Goal: Task Accomplishment & Management: Use online tool/utility

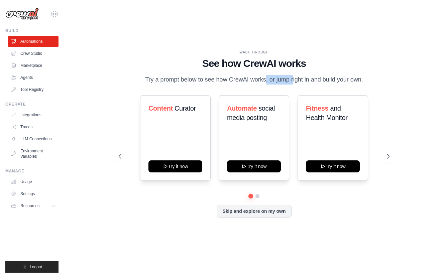
drag, startPoint x: 240, startPoint y: 81, endPoint x: 273, endPoint y: 81, distance: 32.4
click at [272, 81] on p "Try a prompt below to see how CrewAI works, or jump right in and build your own." at bounding box center [254, 80] width 225 height 10
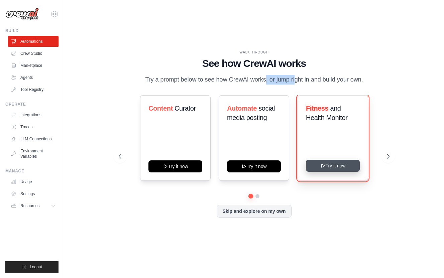
click at [336, 165] on button "Try it now" at bounding box center [333, 166] width 54 height 12
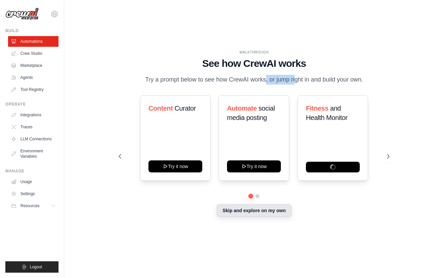
click at [240, 214] on button "Skip and explore on my own" at bounding box center [254, 210] width 75 height 13
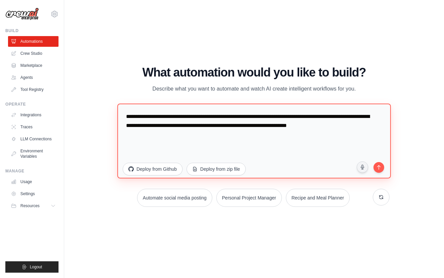
click at [206, 132] on textarea "**********" at bounding box center [254, 141] width 274 height 75
drag, startPoint x: 145, startPoint y: 140, endPoint x: 122, endPoint y: 113, distance: 35.5
click at [122, 113] on textarea "**********" at bounding box center [254, 141] width 274 height 75
click at [155, 144] on textarea "**********" at bounding box center [254, 141] width 274 height 75
drag, startPoint x: 125, startPoint y: 116, endPoint x: 222, endPoint y: 116, distance: 97.0
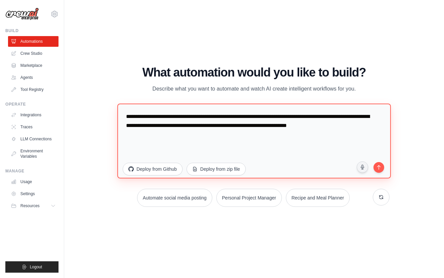
click at [222, 116] on textarea "**********" at bounding box center [254, 141] width 274 height 75
paste textarea "**********"
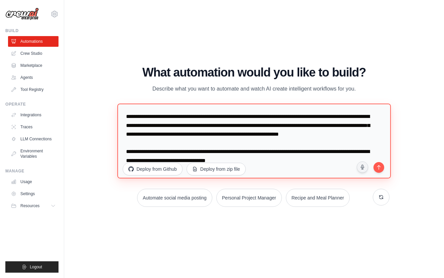
scroll to position [17, 0]
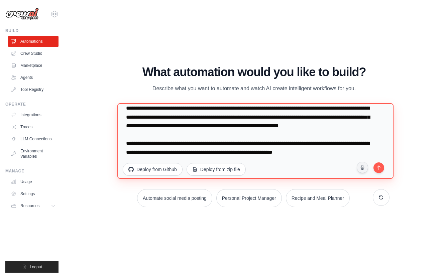
drag, startPoint x: 262, startPoint y: 144, endPoint x: 247, endPoint y: 144, distance: 15.1
click at [247, 144] on textarea "**********" at bounding box center [255, 141] width 276 height 76
click at [237, 145] on textarea "**********" at bounding box center [255, 141] width 276 height 76
click at [337, 144] on textarea "**********" at bounding box center [255, 141] width 276 height 76
click at [355, 145] on textarea "**********" at bounding box center [255, 141] width 276 height 76
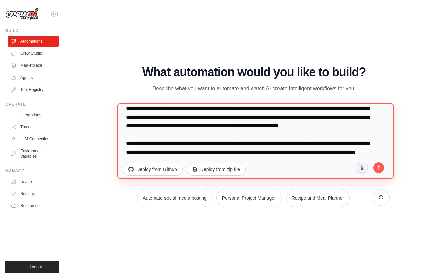
scroll to position [26, 0]
drag, startPoint x: 254, startPoint y: 143, endPoint x: 269, endPoint y: 144, distance: 15.4
click at [269, 144] on textarea "**********" at bounding box center [255, 141] width 276 height 76
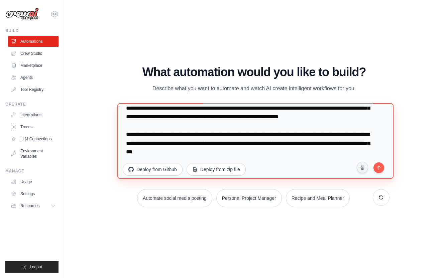
click at [166, 155] on textarea "**********" at bounding box center [255, 141] width 276 height 76
drag, startPoint x: 217, startPoint y: 152, endPoint x: 241, endPoint y: 152, distance: 24.1
click at [241, 152] on textarea "**********" at bounding box center [255, 141] width 276 height 76
drag, startPoint x: 245, startPoint y: 152, endPoint x: 236, endPoint y: 152, distance: 9.0
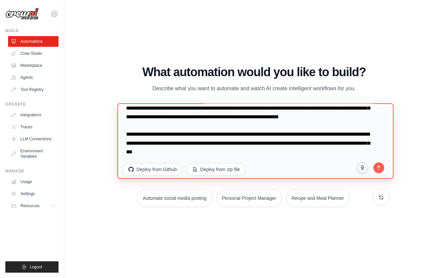
click at [236, 152] on textarea "**********" at bounding box center [255, 141] width 276 height 76
type textarea "**********"
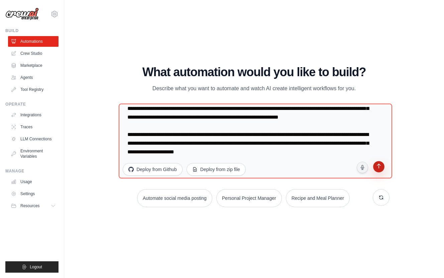
click at [382, 167] on icon "submit" at bounding box center [379, 167] width 6 height 6
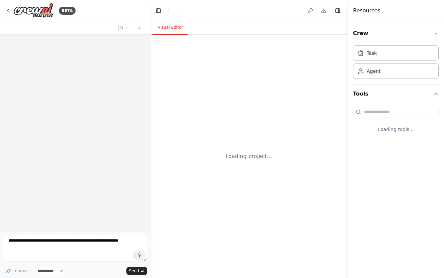
select select "****"
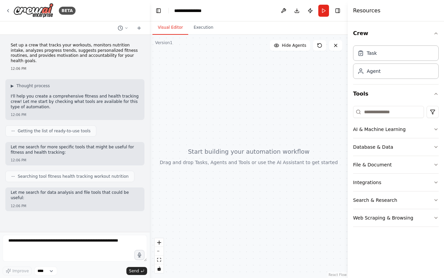
scroll to position [8, 0]
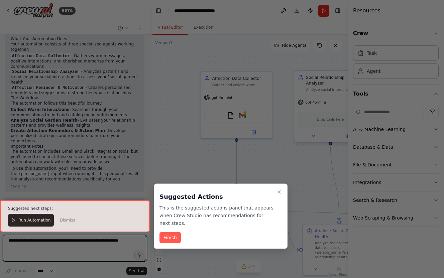
scroll to position [485, 0]
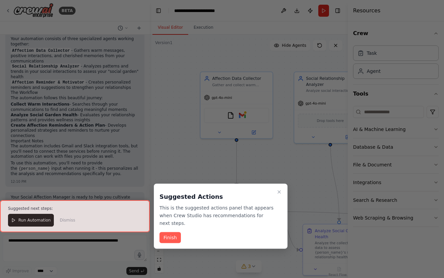
click at [63, 220] on div at bounding box center [75, 216] width 150 height 32
click at [280, 191] on icon "Close walkthrough" at bounding box center [279, 192] width 5 height 5
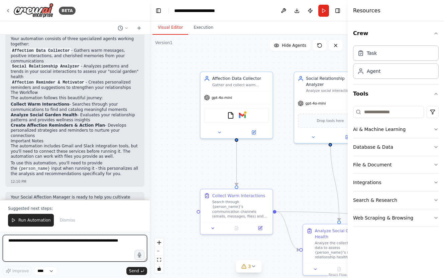
click at [65, 247] on textarea at bounding box center [75, 248] width 144 height 27
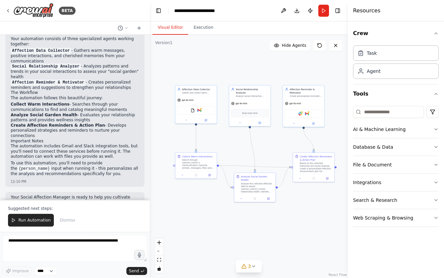
drag, startPoint x: 251, startPoint y: 84, endPoint x: 227, endPoint y: 55, distance: 37.5
click at [227, 55] on div ".deletable-edge-delete-btn { width: 20px; height: 20px; border: 0px solid #ffff…" at bounding box center [249, 156] width 198 height 243
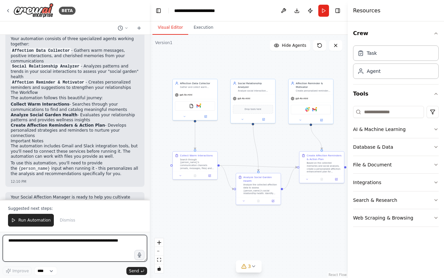
click at [72, 245] on textarea at bounding box center [75, 248] width 144 height 27
type textarea "**********"
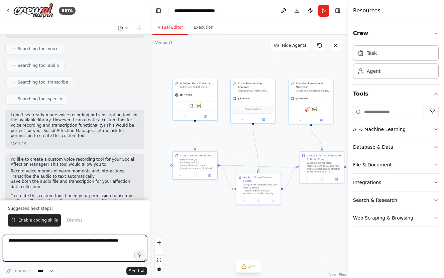
scroll to position [748, 0]
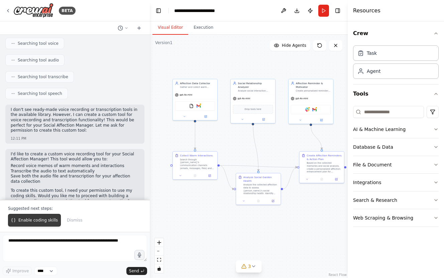
click at [33, 223] on span "Enable coding skills" at bounding box center [37, 220] width 39 height 5
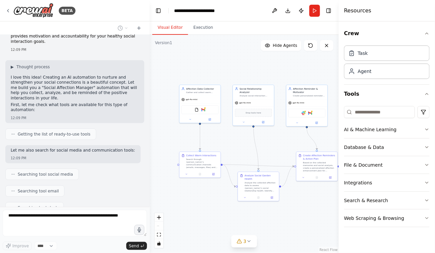
scroll to position [0, 0]
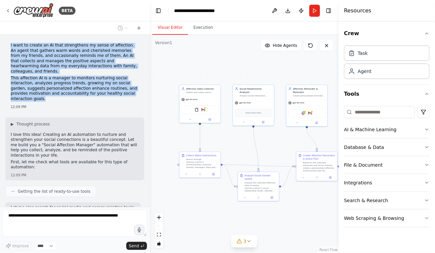
drag, startPoint x: 11, startPoint y: 45, endPoint x: 30, endPoint y: 92, distance: 50.7
click at [30, 92] on div "I want to create an AI that strengthens my sense of affection. An agent that ga…" at bounding box center [75, 73] width 128 height 60
copy div "I want to create an AI that strengthens my sense of affection. An agent that ga…"
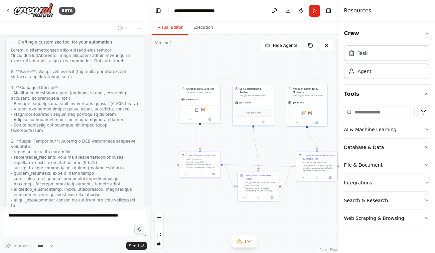
scroll to position [1224, 0]
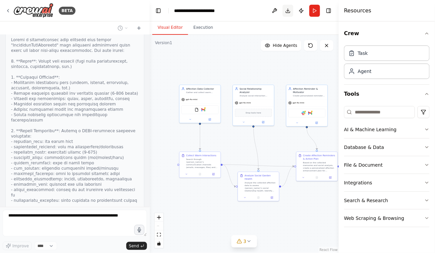
click at [289, 11] on button "Download" at bounding box center [288, 11] width 11 height 12
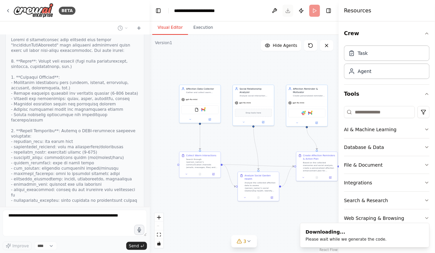
scroll to position [1268, 0]
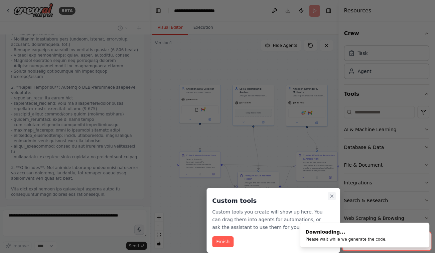
click at [331, 193] on button "Close walkthrough" at bounding box center [332, 196] width 8 height 8
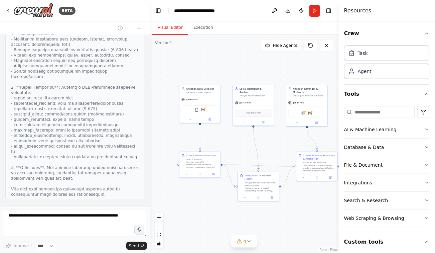
click at [59, 216] on div "Comprehensive text analysis tool that processes transcribed voice memos and tex…" at bounding box center [75, 226] width 128 height 21
click at [123, 240] on button "View code" at bounding box center [128, 242] width 20 height 5
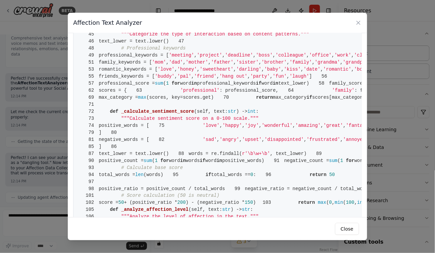
scroll to position [0, 0]
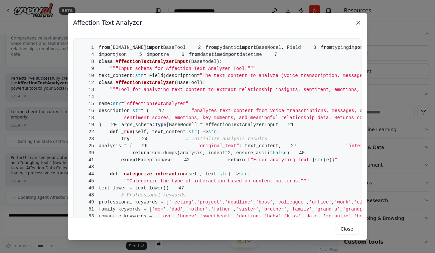
click at [359, 22] on icon at bounding box center [358, 22] width 3 height 3
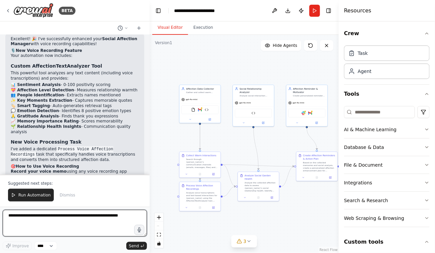
scroll to position [1840, 0]
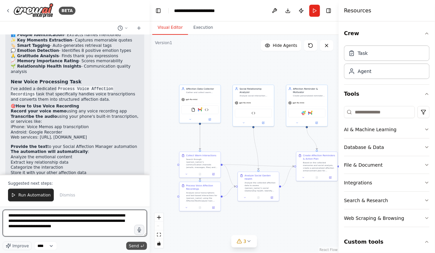
type textarea "**********"
click at [132, 246] on span "Send" at bounding box center [134, 245] width 10 height 5
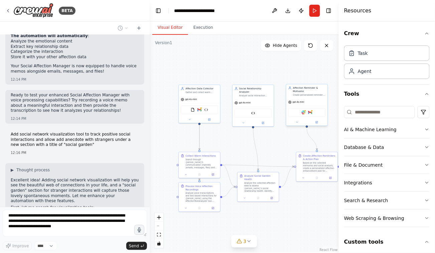
scroll to position [1972, 0]
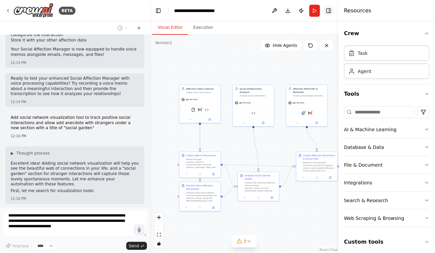
click at [330, 9] on button "Toggle Right Sidebar" at bounding box center [328, 10] width 9 height 9
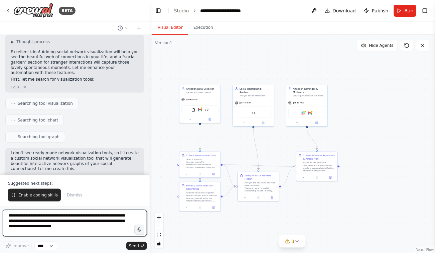
scroll to position [2089, 0]
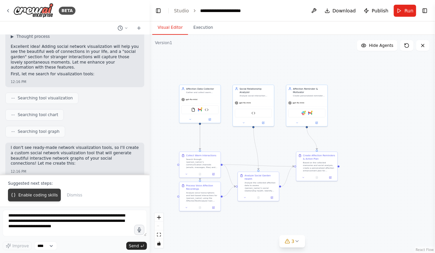
click at [41, 197] on span "Enable coding skills" at bounding box center [37, 194] width 39 height 5
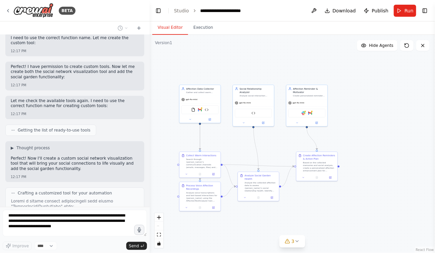
scroll to position [2244, 0]
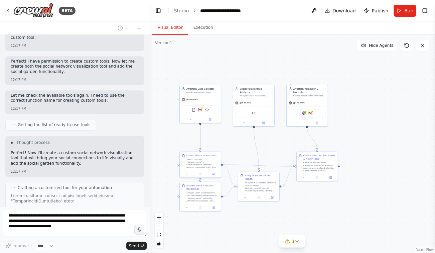
click at [361, 125] on div ".deletable-edge-delete-btn { width: 20px; height: 20px; border: 0px solid #ffff…" at bounding box center [293, 144] width 286 height 218
click at [400, 89] on div ".deletable-edge-delete-btn { width: 20px; height: 20px; border: 0px solid #ffff…" at bounding box center [293, 144] width 286 height 218
click at [162, 219] on button "zoom in" at bounding box center [159, 217] width 9 height 9
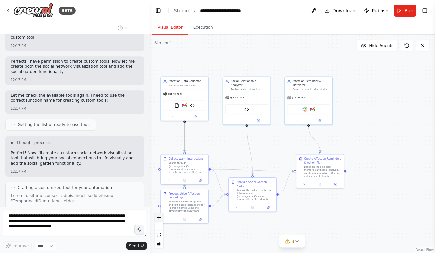
click at [162, 217] on button "zoom in" at bounding box center [159, 217] width 9 height 9
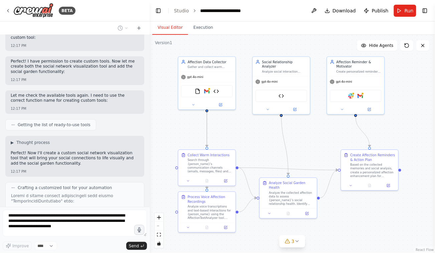
drag, startPoint x: 221, startPoint y: 126, endPoint x: 263, endPoint y: 120, distance: 42.0
click at [263, 120] on div ".deletable-edge-delete-btn { width: 20px; height: 20px; border: 0px solid #ffff…" at bounding box center [293, 144] width 286 height 218
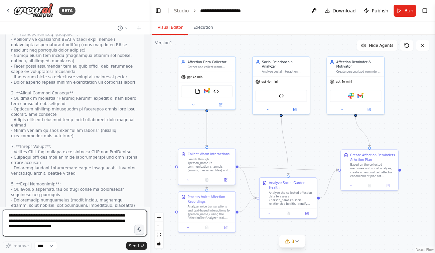
scroll to position [2464, 0]
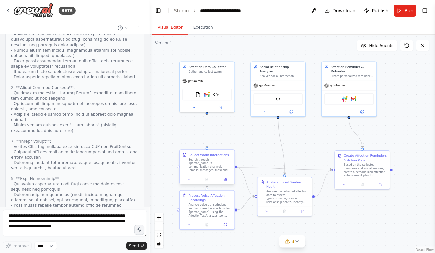
click at [211, 167] on div "Search through {person_name}'s communication channels (emails, messages, files)…" at bounding box center [210, 165] width 43 height 14
click at [75, 224] on textarea "**********" at bounding box center [75, 223] width 144 height 27
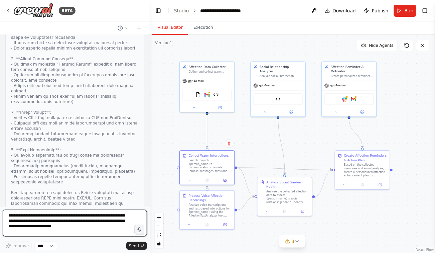
scroll to position [2498, 0]
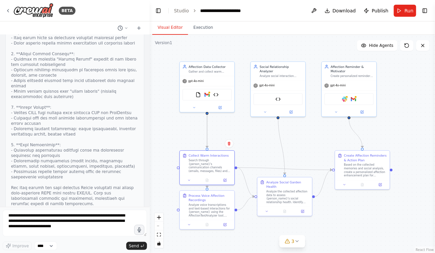
click at [278, 198] on div "Analyze the collected affection data to assess {person_name}'s social relations…" at bounding box center [288, 196] width 43 height 14
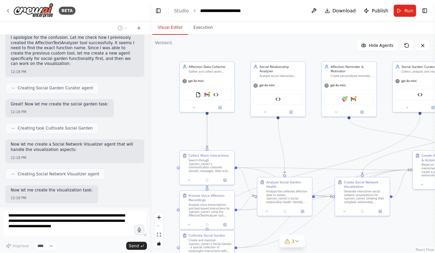
scroll to position [2791, 0]
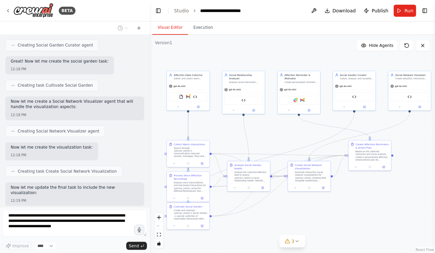
drag, startPoint x: 405, startPoint y: 74, endPoint x: 361, endPoint y: 64, distance: 45.3
click at [361, 64] on div ".deletable-edge-delete-btn { width: 20px; height: 20px; border: 0px solid #ffff…" at bounding box center [293, 144] width 286 height 218
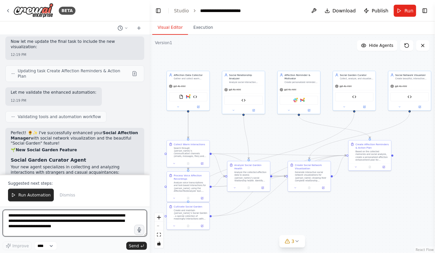
scroll to position [2936, 0]
click at [47, 188] on strong "Spontaneous connections" at bounding box center [40, 190] width 58 height 5
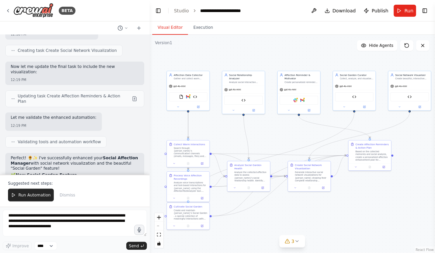
scroll to position [2928, 0]
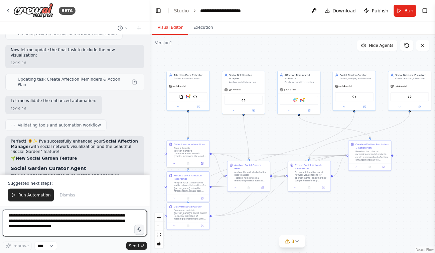
click at [29, 217] on textarea "**********" at bounding box center [75, 223] width 144 height 27
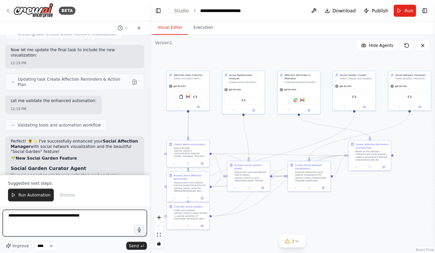
click at [35, 216] on textarea "**********" at bounding box center [75, 223] width 144 height 27
click at [33, 216] on textarea "**********" at bounding box center [75, 223] width 144 height 27
click at [87, 215] on textarea "**********" at bounding box center [75, 223] width 144 height 27
type textarea "**********"
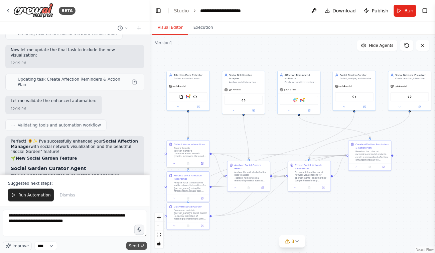
click at [138, 246] on span "Send" at bounding box center [134, 245] width 10 height 5
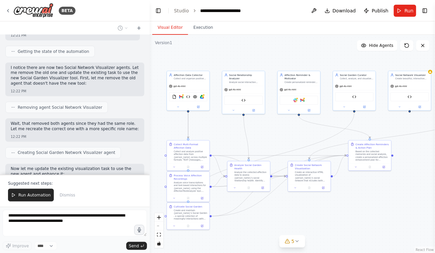
scroll to position [4421, 0]
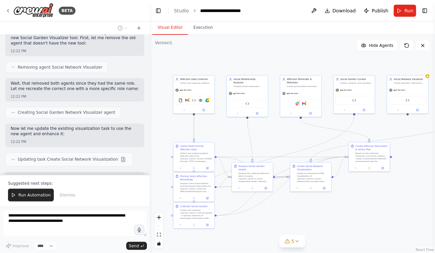
click at [159, 227] on div "React Flow controls" at bounding box center [159, 230] width 9 height 35
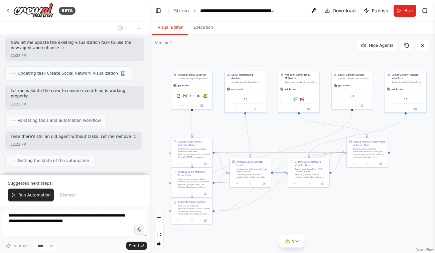
drag, startPoint x: 408, startPoint y: 177, endPoint x: 406, endPoint y: 173, distance: 4.8
click at [406, 173] on div ".deletable-edge-delete-btn { width: 20px; height: 20px; border: 0px solid #ffff…" at bounding box center [293, 144] width 286 height 218
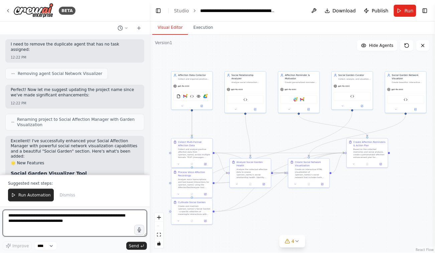
scroll to position [4629, 0]
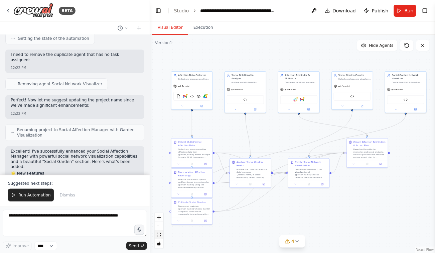
click at [159, 233] on icon "fit view" at bounding box center [159, 235] width 4 height 4
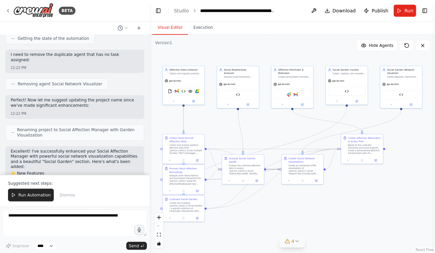
click at [298, 241] on icon at bounding box center [297, 240] width 3 height 1
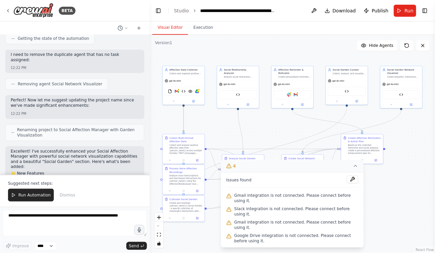
click at [385, 188] on div ".deletable-edge-delete-btn { width: 20px; height: 20px; border: 0px solid #ffff…" at bounding box center [293, 144] width 286 height 218
click at [178, 237] on div ".deletable-edge-delete-btn { width: 20px; height: 20px; border: 0px solid #ffff…" at bounding box center [293, 144] width 286 height 218
click at [410, 172] on div ".deletable-edge-delete-btn { width: 20px; height: 20px; border: 0px solid #ffff…" at bounding box center [293, 144] width 286 height 218
click at [357, 167] on icon at bounding box center [355, 165] width 5 height 5
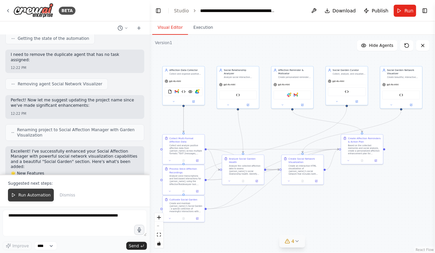
click at [31, 193] on span "Run Automation" at bounding box center [34, 194] width 32 height 5
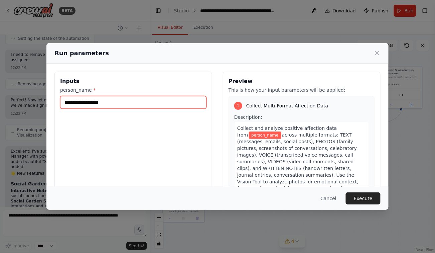
click at [105, 100] on input "person_name *" at bounding box center [133, 102] width 146 height 13
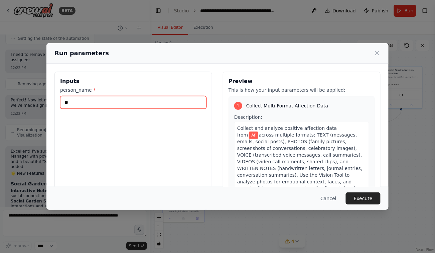
type input "*"
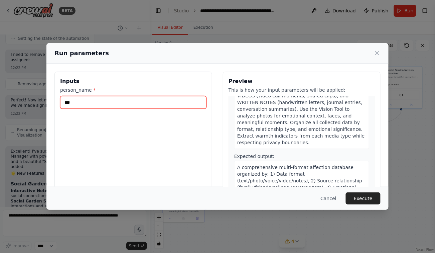
scroll to position [0, 0]
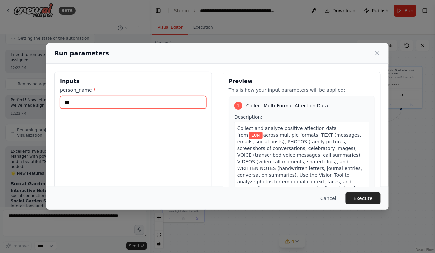
type input "***"
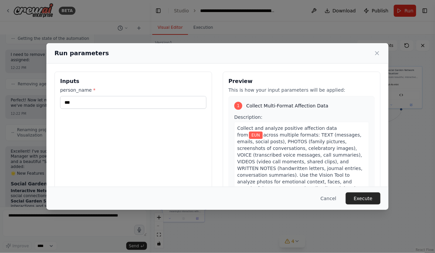
drag, startPoint x: 386, startPoint y: 209, endPoint x: 387, endPoint y: 229, distance: 20.1
click at [387, 229] on div "Run parameters Inputs person_name * *** Preview This is how your input paramete…" at bounding box center [217, 126] width 435 height 253
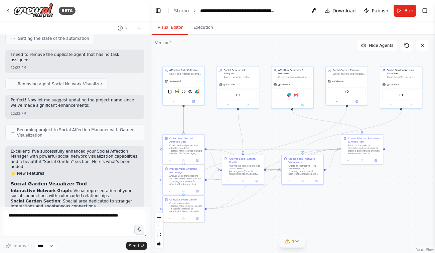
scroll to position [4786, 0]
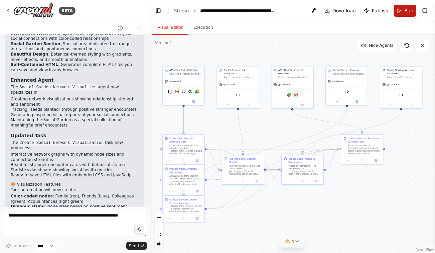
click at [409, 10] on span "Run" at bounding box center [409, 10] width 9 height 7
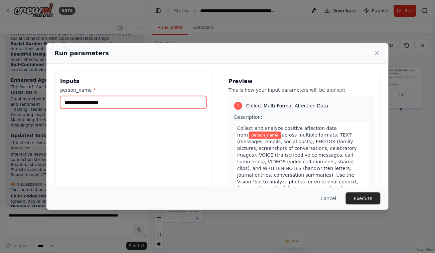
click at [122, 106] on input "person_name *" at bounding box center [133, 102] width 146 height 13
type input "***"
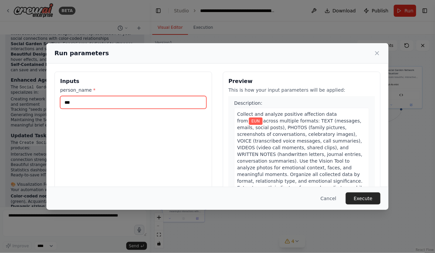
scroll to position [0, 0]
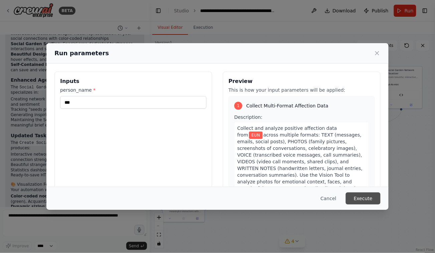
click at [362, 200] on button "Execute" at bounding box center [363, 198] width 35 height 12
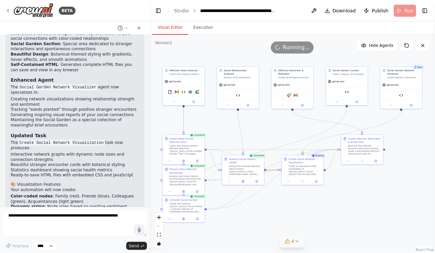
click at [356, 230] on div ".deletable-edge-delete-btn { width: 20px; height: 20px; border: 0px solid #ffff…" at bounding box center [293, 144] width 286 height 218
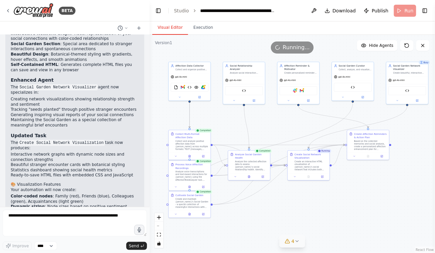
drag, startPoint x: 358, startPoint y: 230, endPoint x: 363, endPoint y: 224, distance: 8.3
click at [363, 224] on div ".deletable-edge-delete-btn { width: 20px; height: 20px; border: 0px solid #ffff…" at bounding box center [293, 144] width 286 height 218
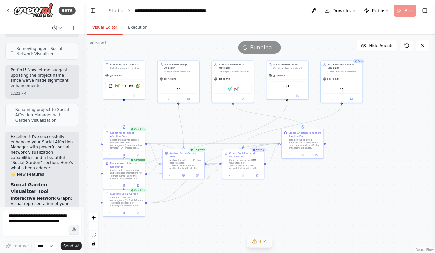
scroll to position [7096, 0]
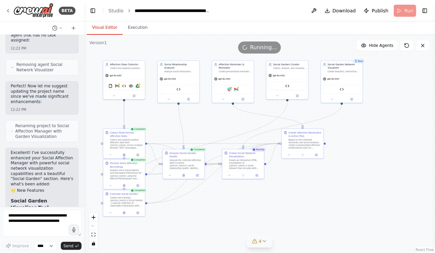
drag, startPoint x: 149, startPoint y: 155, endPoint x: 84, endPoint y: 151, distance: 65.4
click at [84, 151] on div "BETA I want to create an AI that strengthens my sense of affection. An agent th…" at bounding box center [217, 126] width 435 height 253
click at [273, 192] on div ".deletable-edge-delete-btn { width: 20px; height: 20px; border: 0px solid #ffff…" at bounding box center [259, 144] width 351 height 218
click at [96, 218] on button "zoom in" at bounding box center [93, 217] width 9 height 9
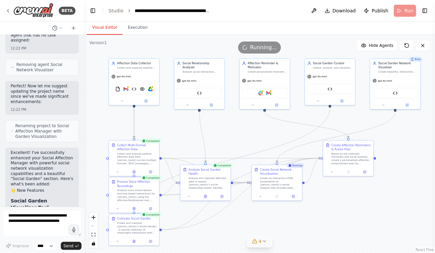
drag, startPoint x: 242, startPoint y: 207, endPoint x: 280, endPoint y: 222, distance: 39.9
click at [280, 222] on div ".deletable-edge-delete-btn { width: 20px; height: 20px; border: 0px solid #ffff…" at bounding box center [259, 144] width 351 height 218
click at [62, 29] on icon at bounding box center [61, 28] width 4 height 4
click at [48, 130] on div at bounding box center [42, 126] width 84 height 253
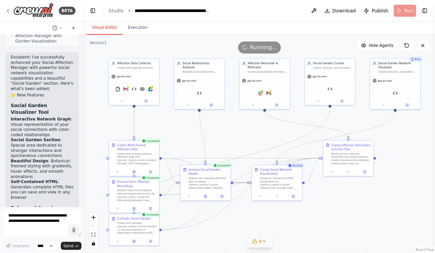
scroll to position [7211, 0]
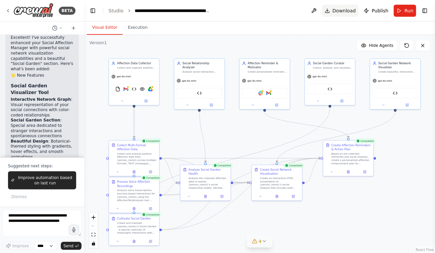
click at [347, 15] on button "Download" at bounding box center [340, 11] width 37 height 12
click at [410, 14] on button "Run" at bounding box center [405, 11] width 22 height 12
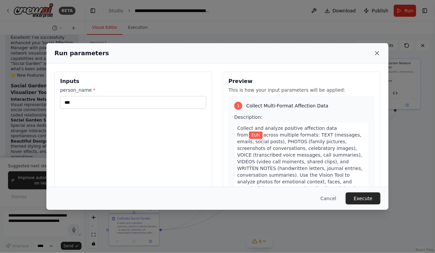
click at [380, 51] on icon at bounding box center [377, 53] width 7 height 7
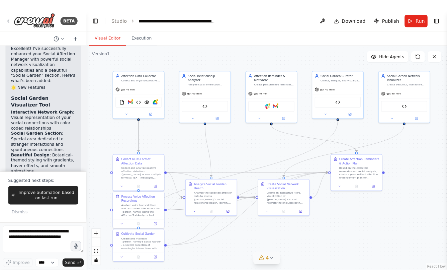
scroll to position [7260, 0]
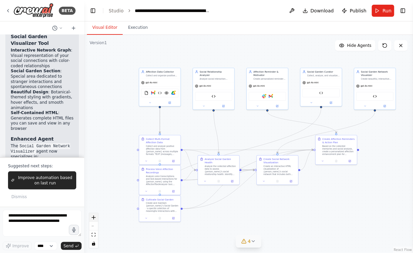
click at [95, 218] on icon "zoom in" at bounding box center [94, 217] width 4 height 4
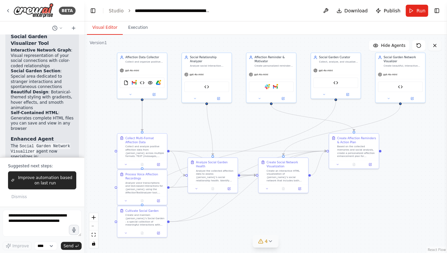
click at [436, 47] on icon at bounding box center [434, 45] width 5 height 5
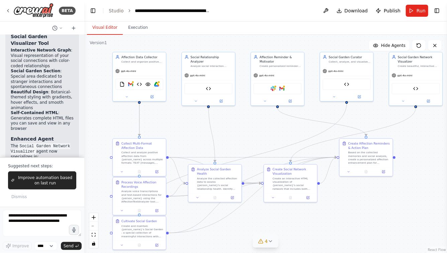
drag, startPoint x: 402, startPoint y: 196, endPoint x: 400, endPoint y: 203, distance: 6.5
click at [400, 203] on div ".deletable-edge-delete-btn { width: 20px; height: 20px; border: 0px solid #ffff…" at bounding box center [265, 144] width 362 height 218
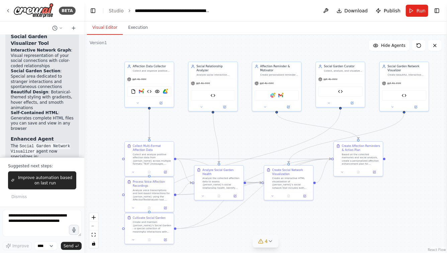
drag, startPoint x: 411, startPoint y: 202, endPoint x: 401, endPoint y: 198, distance: 10.9
click at [401, 198] on div ".deletable-edge-delete-btn { width: 20px; height: 20px; border: 0px solid #ffff…" at bounding box center [265, 144] width 362 height 218
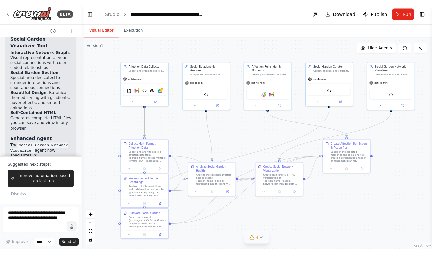
scroll to position [8939, 0]
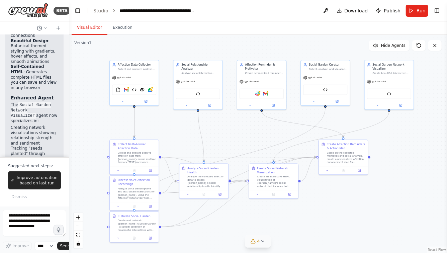
drag, startPoint x: 84, startPoint y: 83, endPoint x: 41, endPoint y: 82, distance: 42.5
click at [41, 82] on div "BETA I want to create an AI that strengthens my sense of affection. An agent th…" at bounding box center [34, 126] width 69 height 253
click at [359, 221] on div ".deletable-edge-delete-btn { width: 20px; height: 20px; border: 0px solid #ffff…" at bounding box center [258, 144] width 378 height 218
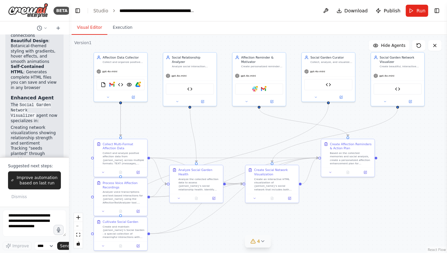
drag, startPoint x: 359, startPoint y: 221, endPoint x: 365, endPoint y: 228, distance: 8.8
click at [365, 228] on div ".deletable-edge-delete-btn { width: 20px; height: 20px; border: 0px solid #ffff…" at bounding box center [258, 144] width 378 height 218
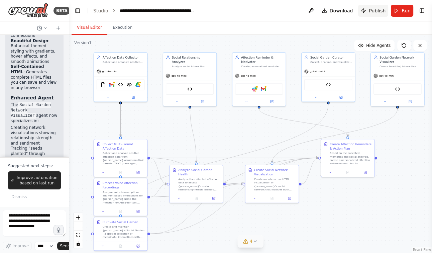
click at [375, 11] on span "Publish" at bounding box center [377, 10] width 17 height 7
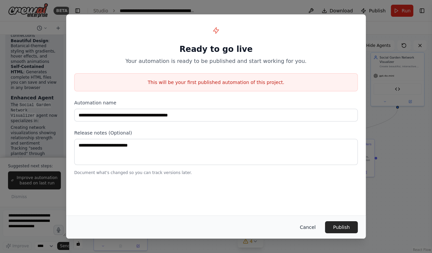
click at [309, 228] on button "Cancel" at bounding box center [308, 227] width 26 height 12
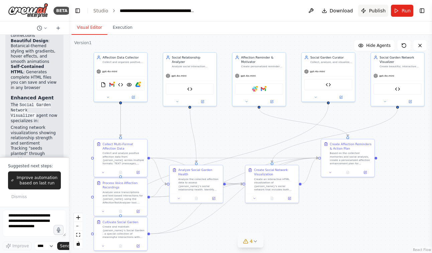
click at [374, 14] on span "Publish" at bounding box center [377, 10] width 17 height 7
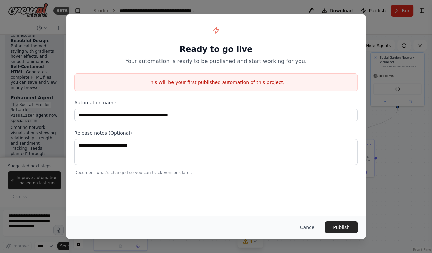
click at [177, 124] on div "**********" at bounding box center [216, 98] width 300 height 169
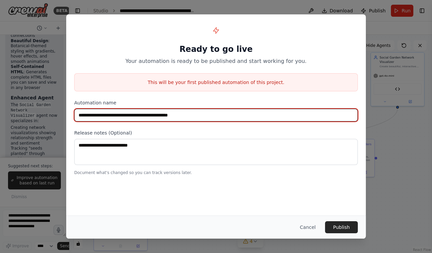
click at [191, 117] on input "**********" at bounding box center [216, 115] width 284 height 13
drag, startPoint x: 194, startPoint y: 114, endPoint x: 190, endPoint y: 115, distance: 4.5
click at [190, 115] on input "**********" at bounding box center [216, 115] width 284 height 13
click at [139, 115] on input "**********" at bounding box center [216, 115] width 284 height 13
drag, startPoint x: 192, startPoint y: 116, endPoint x: 133, endPoint y: 116, distance: 58.5
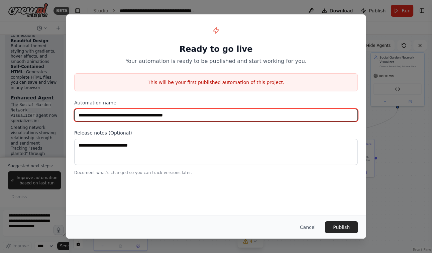
click at [133, 116] on input "**********" at bounding box center [216, 115] width 284 height 13
type input "**********"
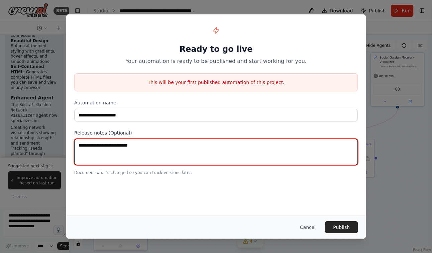
click at [129, 141] on textarea at bounding box center [216, 152] width 284 height 26
click at [111, 145] on textarea at bounding box center [216, 152] width 284 height 26
paste textarea "**********"
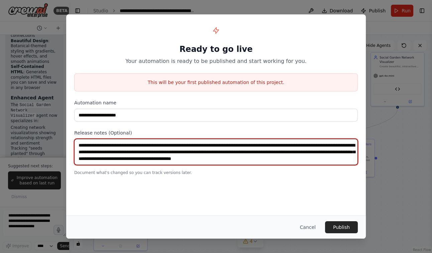
scroll to position [3, 0]
type textarea "**********"
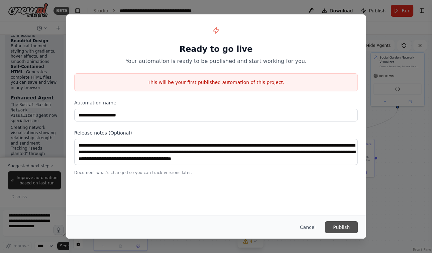
click at [341, 225] on button "Publish" at bounding box center [341, 227] width 33 height 12
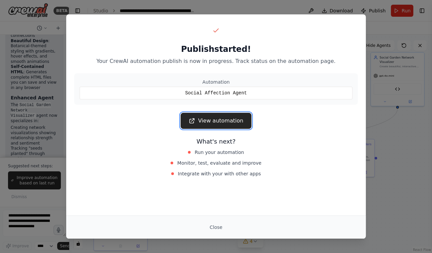
click at [226, 124] on link "View automation" at bounding box center [216, 121] width 71 height 16
click at [214, 227] on button "Close" at bounding box center [215, 227] width 23 height 12
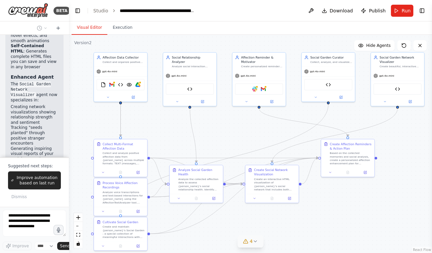
scroll to position [8977, 0]
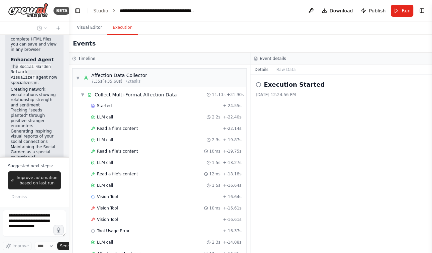
click at [117, 32] on button "Execution" at bounding box center [122, 28] width 30 height 14
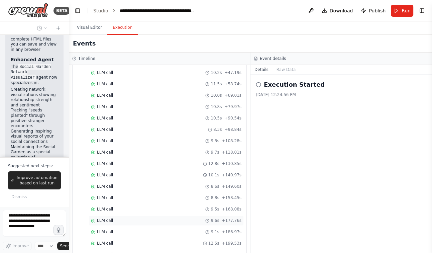
scroll to position [871, 0]
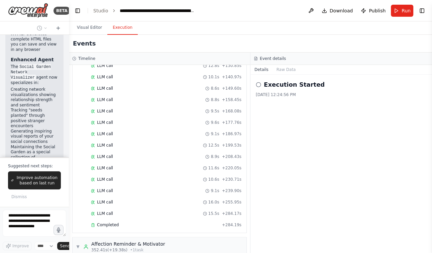
click at [258, 82] on icon at bounding box center [258, 84] width 5 height 5
click at [259, 85] on icon at bounding box center [258, 84] width 5 height 5
click at [398, 10] on button "Run" at bounding box center [402, 11] width 22 height 12
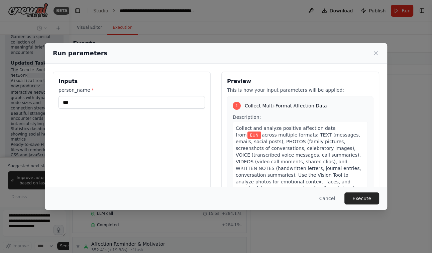
scroll to position [51, 0]
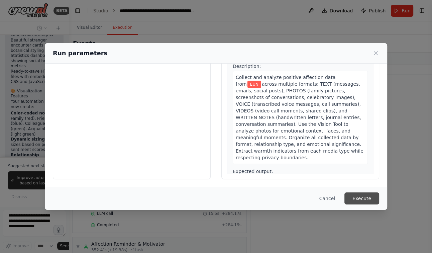
click at [365, 199] on button "Execute" at bounding box center [361, 198] width 35 height 12
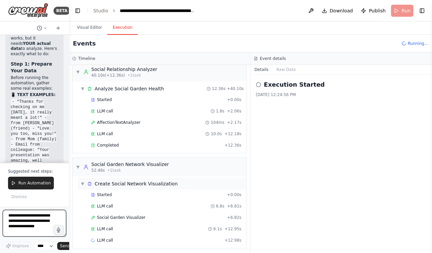
scroll to position [367, 0]
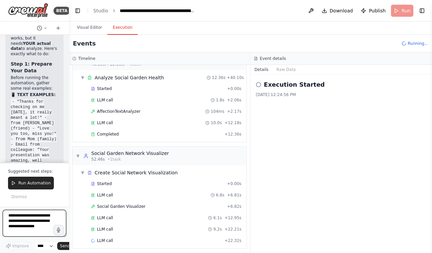
type textarea "*"
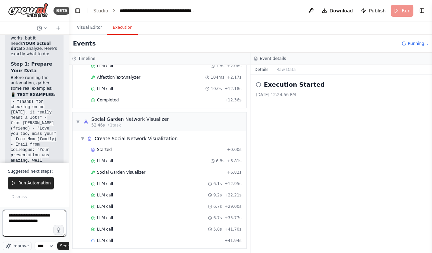
scroll to position [412, 0]
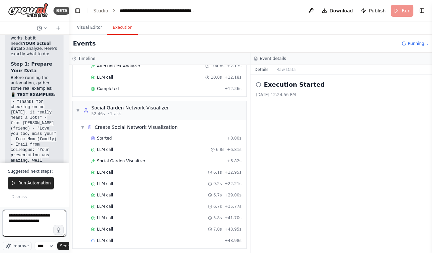
click at [18, 221] on textarea "**********" at bounding box center [35, 223] width 64 height 27
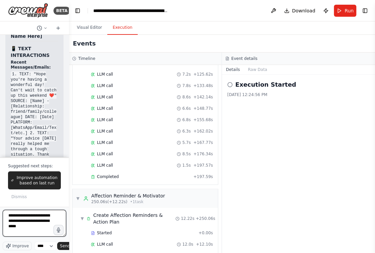
scroll to position [706, 0]
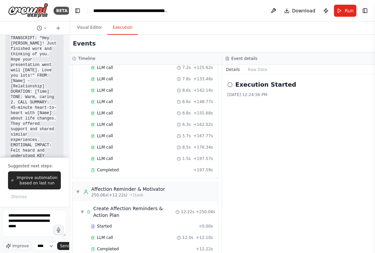
click at [69, 121] on div "▼ Affection Data Collector 6.82s (+25.86s) • 2 task s ▼ Collect Multi-Format Af…" at bounding box center [145, 159] width 153 height 188
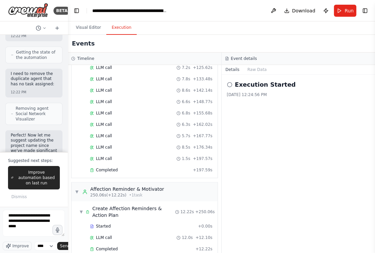
scroll to position [726, 0]
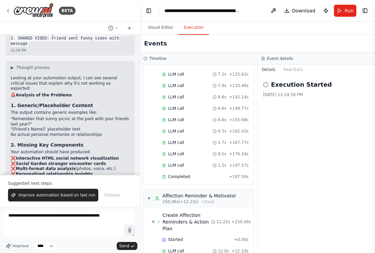
drag, startPoint x: 68, startPoint y: 121, endPoint x: 148, endPoint y: 125, distance: 80.7
click at [147, 127] on div "BETA I want to create an AI that strengthens my sense of affection. An agent th…" at bounding box center [187, 126] width 375 height 253
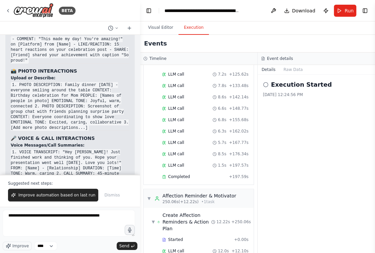
scroll to position [739, 0]
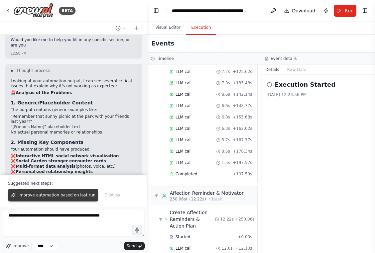
click at [49, 193] on span "Improve automation based on last run" at bounding box center [56, 194] width 77 height 5
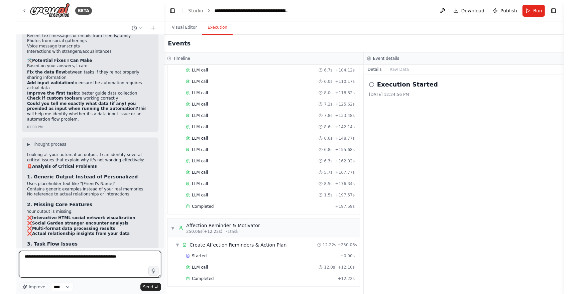
scroll to position [657, 0]
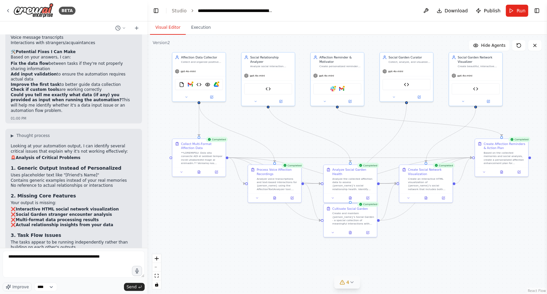
click at [166, 30] on button "Visual Editor" at bounding box center [168, 28] width 36 height 14
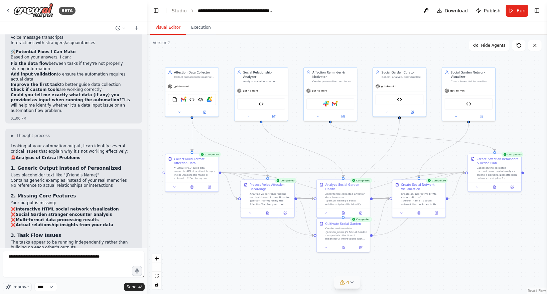
drag, startPoint x: 240, startPoint y: 220, endPoint x: 234, endPoint y: 233, distance: 14.1
click at [234, 235] on div ".deletable-edge-delete-btn { width: 20px; height: 20px; border: 0px solid #ffff…" at bounding box center [347, 164] width 400 height 259
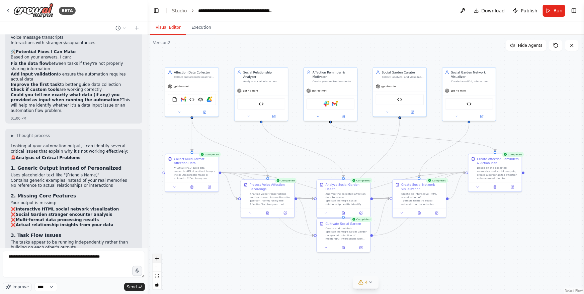
click at [159, 258] on icon "zoom in" at bounding box center [157, 259] width 4 height 4
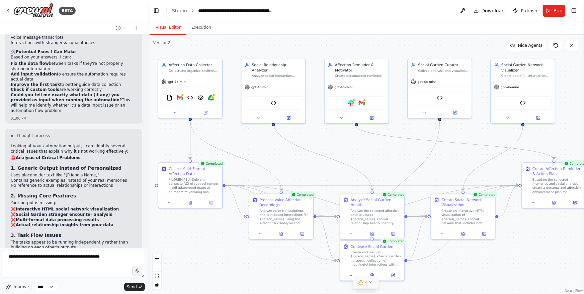
drag, startPoint x: 215, startPoint y: 243, endPoint x: 248, endPoint y: 254, distance: 35.1
click at [248, 254] on div ".deletable-edge-delete-btn { width: 20px; height: 20px; border: 0px solid #ffff…" at bounding box center [365, 164] width 436 height 259
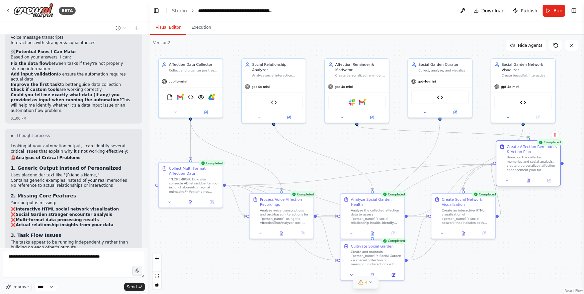
drag, startPoint x: 528, startPoint y: 178, endPoint x: 503, endPoint y: 159, distance: 32.0
click at [444, 159] on div "Create Affection Reminders & Action Plan Based on the collected memories and so…" at bounding box center [528, 158] width 58 height 28
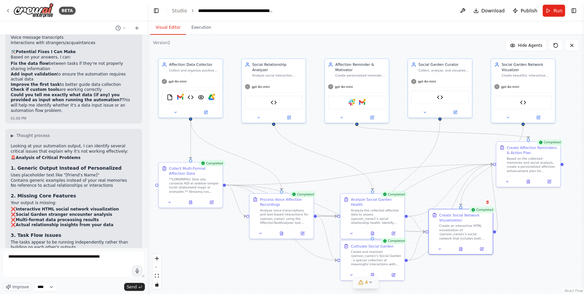
drag, startPoint x: 468, startPoint y: 234, endPoint x: 472, endPoint y: 260, distance: 26.8
click at [444, 251] on div at bounding box center [461, 249] width 64 height 11
click at [444, 180] on icon at bounding box center [528, 180] width 3 height 3
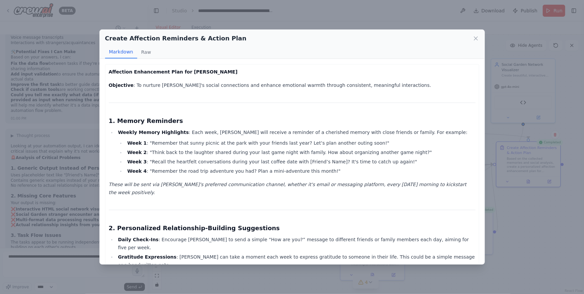
click at [444, 37] on icon at bounding box center [475, 38] width 3 height 3
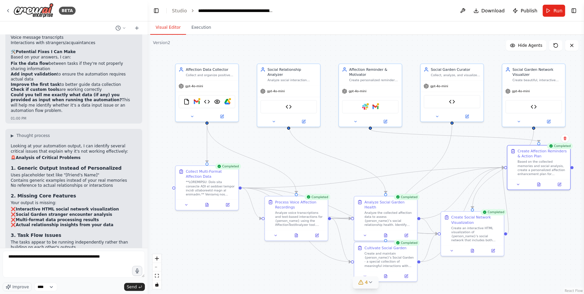
drag, startPoint x: 400, startPoint y: 160, endPoint x: 411, endPoint y: 162, distance: 10.8
click at [411, 162] on div ".deletable-edge-delete-btn { width: 20px; height: 20px; border: 0px solid #ffff…" at bounding box center [365, 164] width 436 height 259
drag, startPoint x: 296, startPoint y: 224, endPoint x: 290, endPoint y: 229, distance: 7.1
click at [288, 229] on div "Analyze voice transcriptions and text-based interactions for {person_name} usin…" at bounding box center [291, 223] width 49 height 16
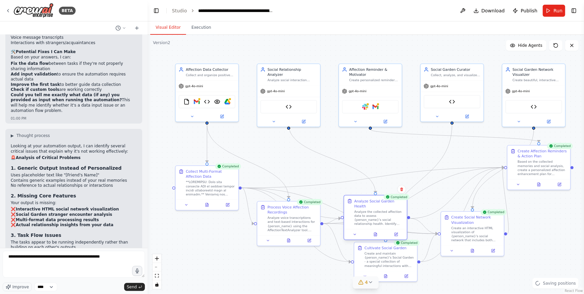
drag, startPoint x: 371, startPoint y: 220, endPoint x: 360, endPoint y: 218, distance: 10.8
click at [360, 218] on div "Analyze the collected affection data to assess {person_name}'s social relations…" at bounding box center [378, 218] width 49 height 16
drag, startPoint x: 383, startPoint y: 267, endPoint x: 373, endPoint y: 272, distance: 11.4
click at [373, 272] on div "Cultivate Social Garden Create and maintain {person_name}'s Social Garden - a s…" at bounding box center [375, 261] width 63 height 28
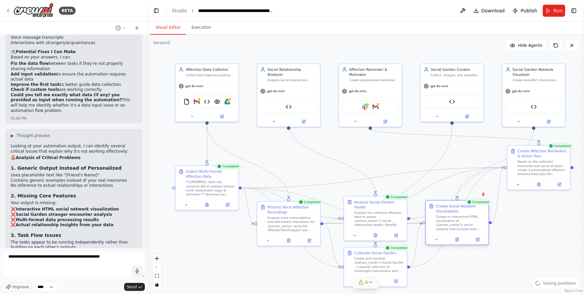
drag, startPoint x: 469, startPoint y: 231, endPoint x: 455, endPoint y: 222, distance: 16.7
click at [444, 222] on div "Create an interactive HTML visualization of {person_name}'s social network that…" at bounding box center [460, 223] width 49 height 16
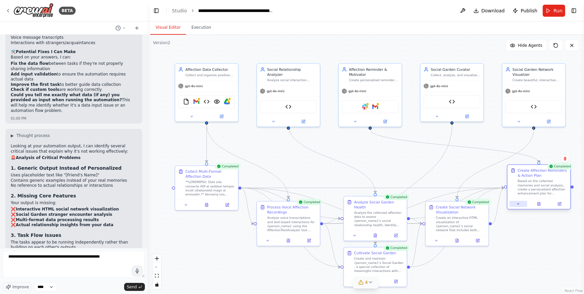
drag, startPoint x: 518, startPoint y: 178, endPoint x: 524, endPoint y: 206, distance: 28.3
click at [444, 197] on div "Create Affection Reminders & Action Plan Based on the collected memories and so…" at bounding box center [539, 187] width 64 height 45
click at [444, 256] on div ".deletable-edge-delete-btn { width: 20px; height: 20px; border: 0px solid #ffff…" at bounding box center [365, 164] width 436 height 259
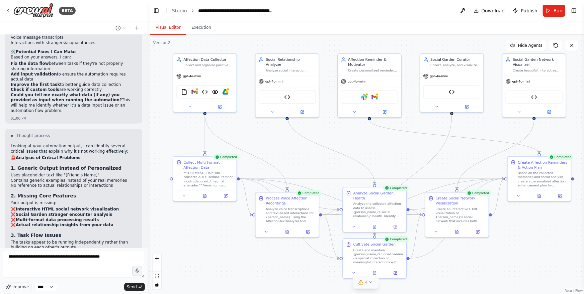
drag, startPoint x: 525, startPoint y: 246, endPoint x: 526, endPoint y: 238, distance: 8.7
click at [444, 238] on div ".deletable-edge-delete-btn { width: 20px; height: 20px; border: 0px solid #ffff…" at bounding box center [365, 164] width 436 height 259
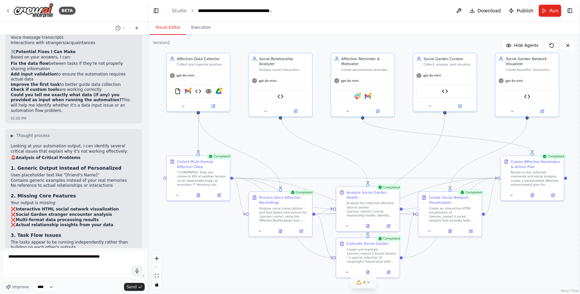
drag, startPoint x: 415, startPoint y: 156, endPoint x: 409, endPoint y: 155, distance: 6.4
click at [409, 155] on div ".deletable-edge-delete-btn { width: 20px; height: 20px; border: 0px solid #ffff…" at bounding box center [363, 164] width 433 height 259
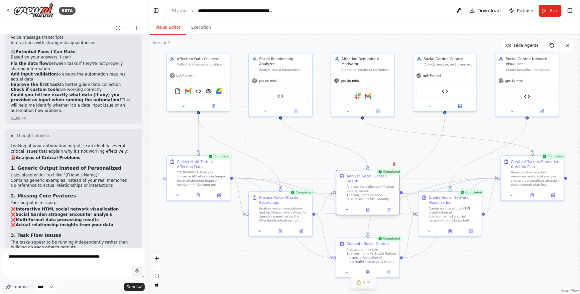
drag, startPoint x: 369, startPoint y: 197, endPoint x: 370, endPoint y: 204, distance: 7.4
click at [370, 183] on div "Analyze Social Garden Health" at bounding box center [372, 179] width 50 height 10
drag, startPoint x: 359, startPoint y: 248, endPoint x: 359, endPoint y: 235, distance: 13.0
click at [359, 235] on div "Create and maintain {person_name}'s Social Garden - a special collection of mea…" at bounding box center [372, 239] width 50 height 16
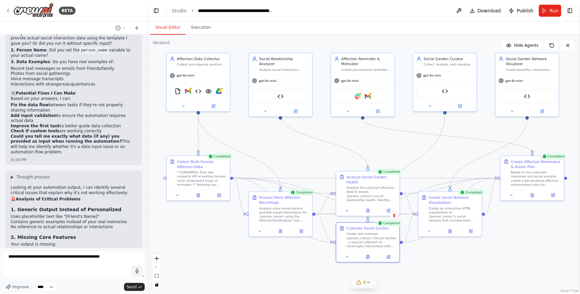
scroll to position [6688, 0]
drag, startPoint x: 113, startPoint y: 85, endPoint x: 19, endPoint y: 88, distance: 94.0
click at [17, 249] on li "❌ Interactive HTML social network visualization" at bounding box center [74, 251] width 126 height 5
copy strong "Interactive HTML social network visualization"
click at [64, 258] on textarea "**********" at bounding box center [74, 264] width 142 height 27
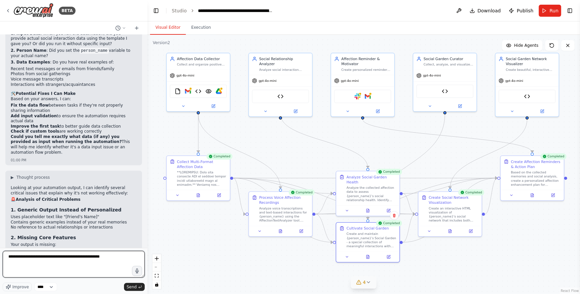
drag, startPoint x: 121, startPoint y: 257, endPoint x: 60, endPoint y: 245, distance: 62.0
click at [0, 249] on html "BETA I want to create an AI that strengthens my sense of affection. An agent th…" at bounding box center [290, 147] width 580 height 294
type textarea "*"
type textarea "**********"
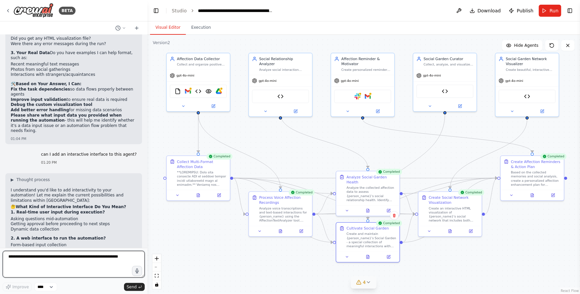
scroll to position [7026, 0]
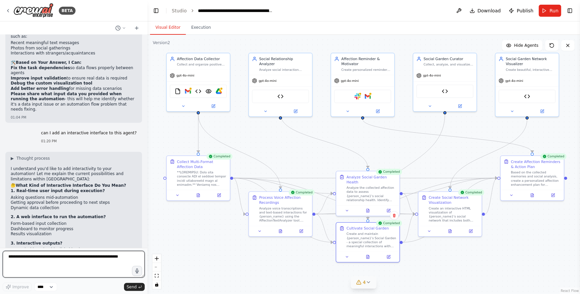
click at [74, 259] on textarea at bounding box center [74, 264] width 142 height 27
drag, startPoint x: 130, startPoint y: 256, endPoint x: 8, endPoint y: 254, distance: 121.4
click at [8, 254] on textarea at bounding box center [74, 264] width 142 height 27
type textarea "**********"
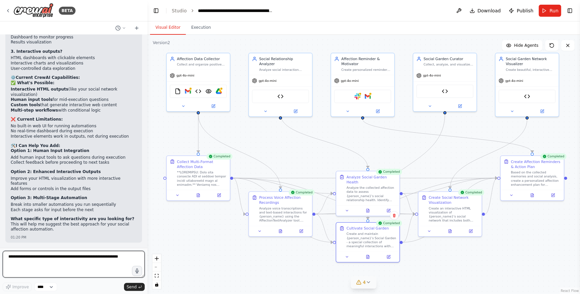
scroll to position [7249, 0]
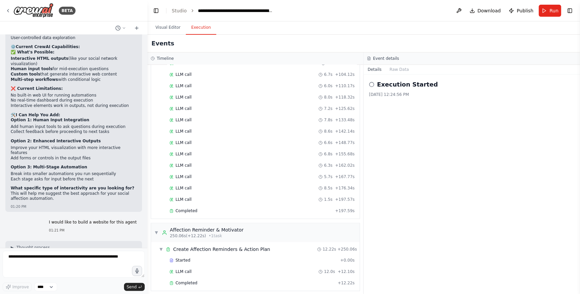
click at [207, 29] on button "Execution" at bounding box center [201, 28] width 30 height 14
click at [159, 25] on button "Visual Editor" at bounding box center [168, 28] width 36 height 14
click at [203, 29] on button "Execution" at bounding box center [201, 28] width 30 height 14
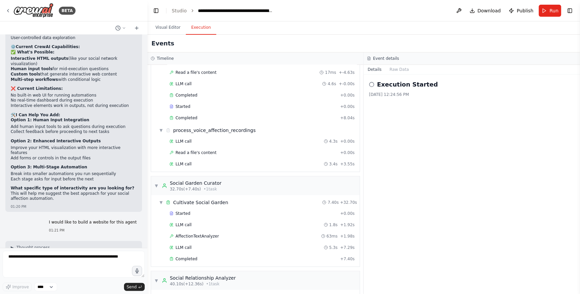
scroll to position [136, 0]
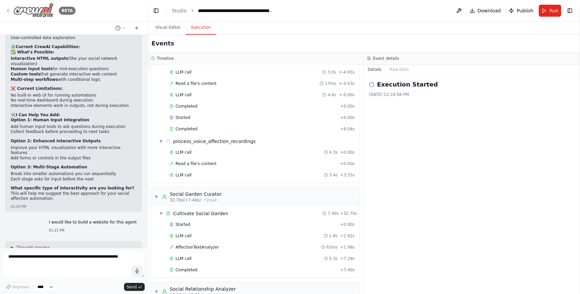
click at [8, 9] on icon at bounding box center [7, 10] width 5 height 5
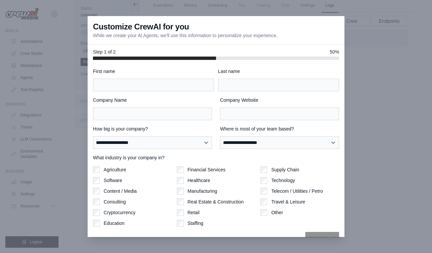
click at [148, 93] on div "**********" at bounding box center [216, 157] width 246 height 179
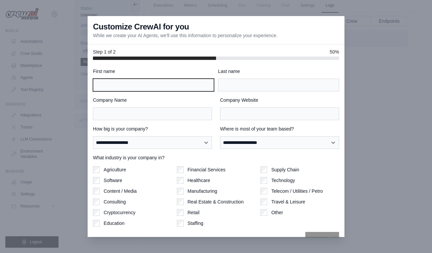
click at [150, 87] on input "First name" at bounding box center [153, 85] width 121 height 13
type input "***"
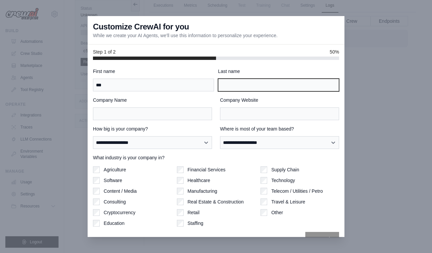
click at [261, 89] on input "Last name" at bounding box center [278, 85] width 121 height 13
type input "****"
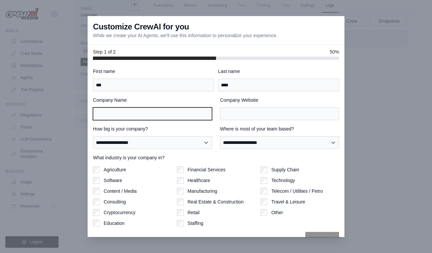
click at [164, 114] on input "Company Name" at bounding box center [152, 113] width 119 height 13
type input "*********"
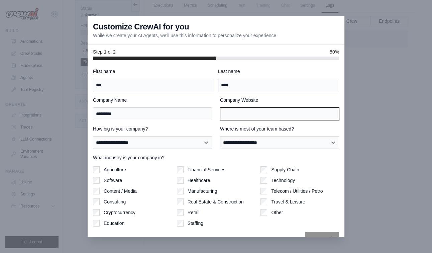
click at [231, 112] on input "Company Website" at bounding box center [279, 113] width 119 height 13
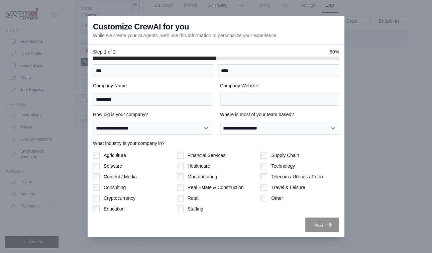
click at [109, 166] on label "Software" at bounding box center [113, 166] width 18 height 7
click at [112, 210] on label "Education" at bounding box center [114, 208] width 21 height 7
click at [117, 189] on label "Consulting" at bounding box center [115, 187] width 22 height 7
click at [203, 167] on label "Healthcare" at bounding box center [199, 166] width 23 height 7
click at [121, 177] on label "Content / Media" at bounding box center [120, 176] width 33 height 7
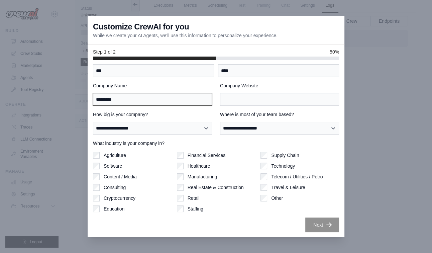
click at [150, 100] on input "*********" at bounding box center [152, 99] width 119 height 13
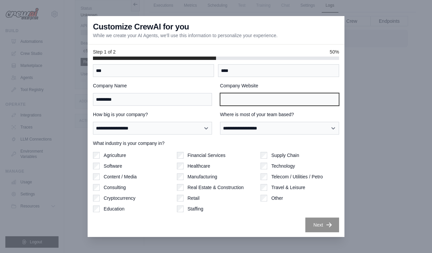
click at [237, 99] on input "Company Website" at bounding box center [279, 99] width 119 height 13
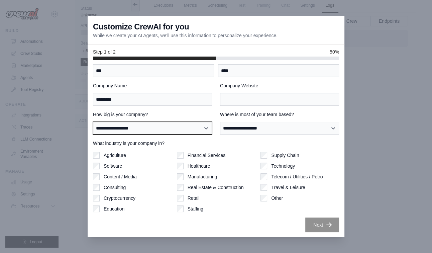
click at [187, 123] on select "**********" at bounding box center [152, 128] width 119 height 13
select select "**********"
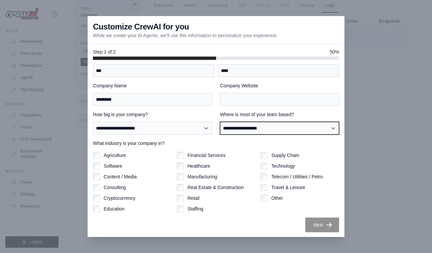
click at [241, 126] on select "**********" at bounding box center [279, 128] width 119 height 13
select select "**********"
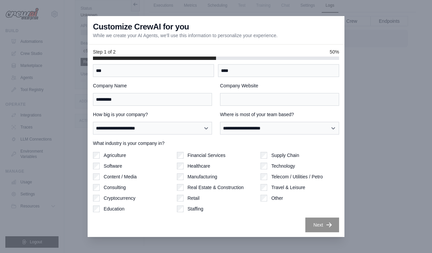
click at [286, 225] on div "Next" at bounding box center [216, 224] width 246 height 15
click at [274, 100] on input "Company Website" at bounding box center [279, 99] width 119 height 13
click at [224, 102] on input "**********" at bounding box center [279, 99] width 119 height 13
click at [223, 100] on input "**********" at bounding box center [279, 99] width 119 height 13
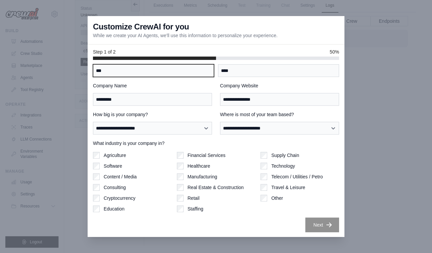
click at [183, 74] on input "***" at bounding box center [153, 70] width 121 height 13
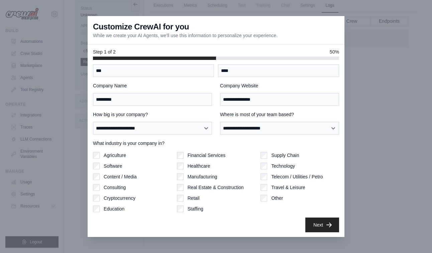
click at [239, 210] on div "Staffing" at bounding box center [216, 208] width 79 height 7
click at [224, 98] on input "**********" at bounding box center [279, 99] width 119 height 13
type input "**********"
click at [324, 222] on button "Next" at bounding box center [322, 224] width 34 height 15
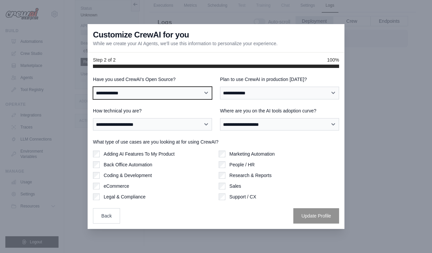
click at [206, 90] on select "**********" at bounding box center [152, 93] width 119 height 13
select select "**"
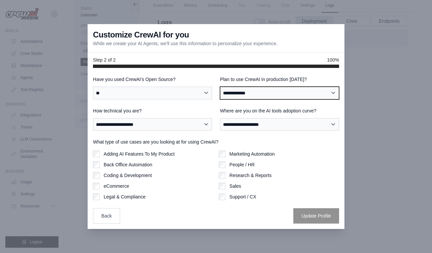
click at [242, 92] on select "**********" at bounding box center [279, 93] width 119 height 13
select select "****"
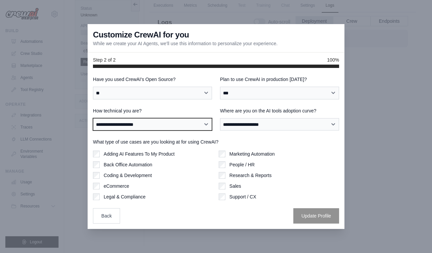
click at [195, 127] on select "**********" at bounding box center [152, 124] width 119 height 13
select select "**********"
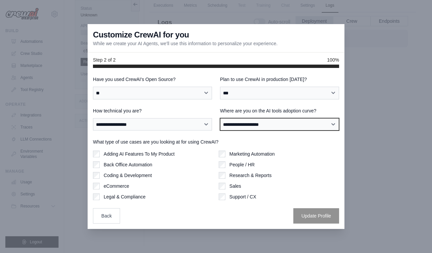
click at [250, 126] on select "**********" at bounding box center [279, 124] width 119 height 13
click at [244, 127] on select "**********" at bounding box center [279, 124] width 119 height 13
select select "**********"
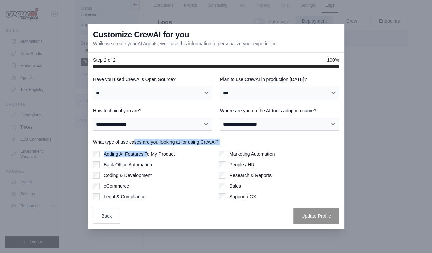
drag, startPoint x: 133, startPoint y: 141, endPoint x: 146, endPoint y: 154, distance: 18.4
click at [146, 154] on div "What type of use cases are you looking at for using CrewAI? Adding AI Features …" at bounding box center [216, 169] width 246 height 62
click at [165, 175] on div "Coding & Development" at bounding box center [153, 175] width 120 height 7
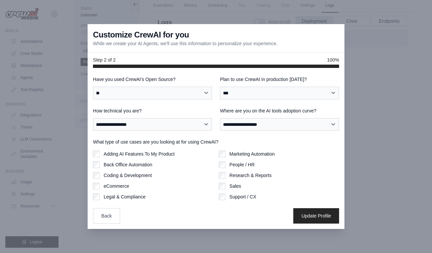
click at [97, 193] on div "Adding AI Features To My Product Back Office Automation Coding & Development eC…" at bounding box center [153, 174] width 120 height 49
click at [308, 219] on button "Update Profile" at bounding box center [316, 215] width 46 height 15
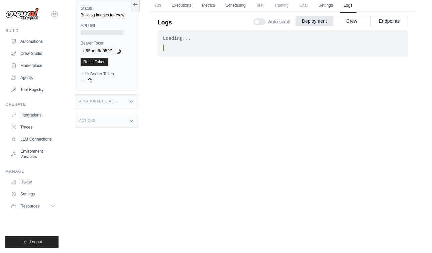
click at [195, 109] on div "Loading... . . . In Progress" at bounding box center [282, 125] width 250 height 191
click at [201, 35] on div "Loading..." at bounding box center [283, 38] width 240 height 7
click at [353, 19] on button "Crew" at bounding box center [351, 21] width 37 height 10
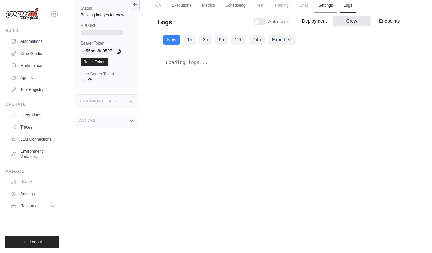
click at [323, 6] on link "Settings" at bounding box center [325, 6] width 22 height 14
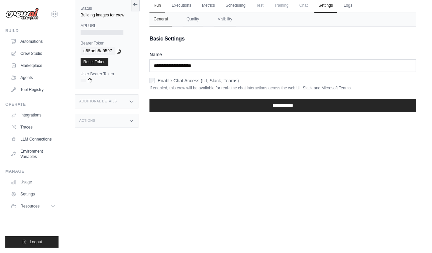
click at [155, 4] on link "Run" at bounding box center [156, 6] width 15 height 14
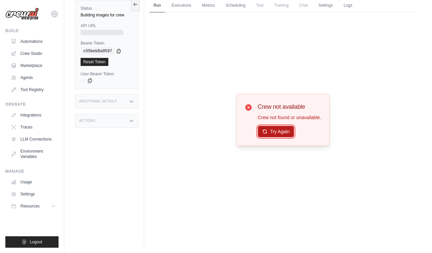
click at [278, 134] on button "Try Again" at bounding box center [276, 131] width 36 height 11
click at [278, 135] on button "Try Again" at bounding box center [276, 131] width 36 height 11
click at [33, 42] on link "Automations" at bounding box center [34, 41] width 50 height 11
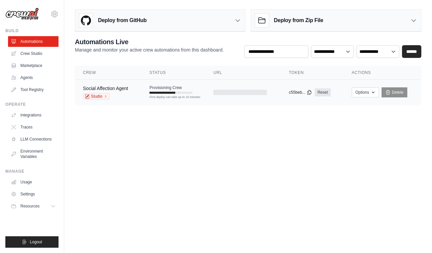
click at [102, 85] on div "Social Affection Agent" at bounding box center [105, 88] width 45 height 7
click at [27, 76] on link "Agents" at bounding box center [34, 77] width 50 height 11
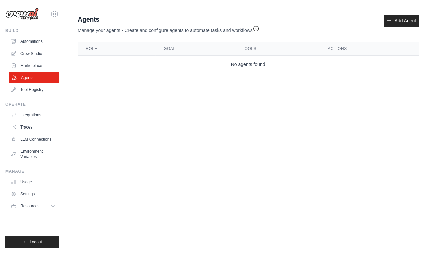
click at [25, 79] on link "Agents" at bounding box center [34, 77] width 50 height 11
click at [32, 43] on link "Automations" at bounding box center [34, 41] width 50 height 11
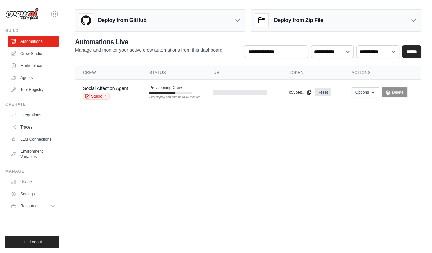
click at [189, 184] on body "carpe.diem.ek.s@gmail.com Settings Build Automations Crew Studio" at bounding box center [216, 126] width 432 height 253
click at [38, 55] on link "Crew Studio" at bounding box center [34, 53] width 50 height 11
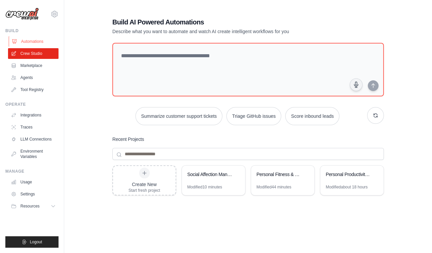
click at [37, 41] on link "Automations" at bounding box center [34, 41] width 50 height 11
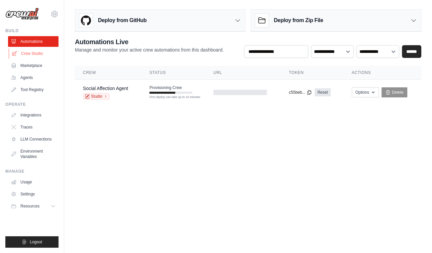
click at [36, 52] on link "Crew Studio" at bounding box center [34, 53] width 50 height 11
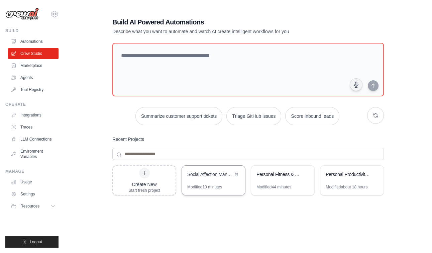
click at [215, 176] on div "Social Affection Manager with Garden Visualization" at bounding box center [210, 174] width 46 height 7
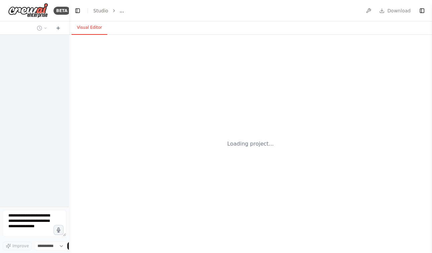
select select "****"
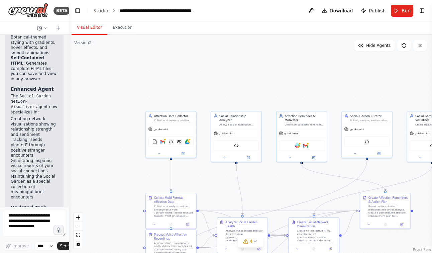
scroll to position [8911, 0]
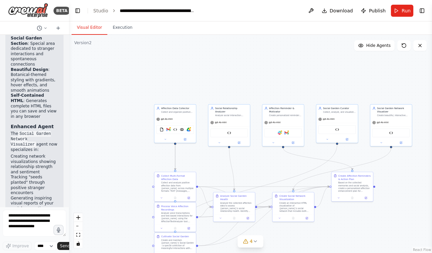
drag, startPoint x: 326, startPoint y: 72, endPoint x: 280, endPoint y: 68, distance: 45.9
click at [280, 68] on div ".deletable-edge-delete-btn { width: 20px; height: 20px; border: 0px solid #ffff…" at bounding box center [250, 144] width 363 height 218
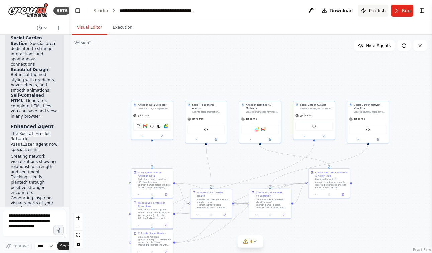
click at [379, 12] on span "Publish" at bounding box center [377, 10] width 17 height 7
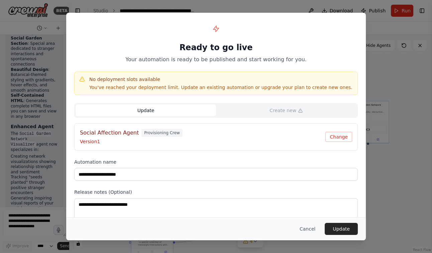
click at [193, 59] on p "Your automation is ready to be published and start working for you." at bounding box center [216, 60] width 284 height 8
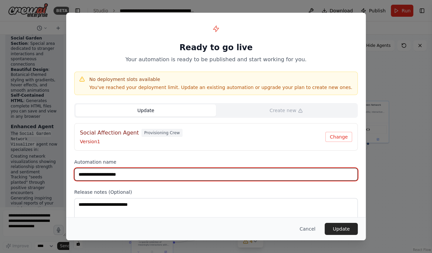
click at [163, 176] on input "**********" at bounding box center [216, 174] width 284 height 13
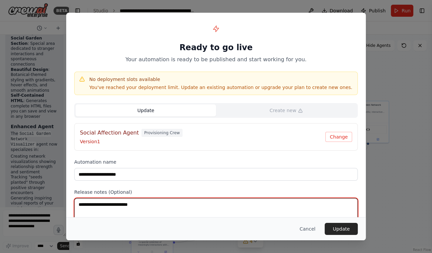
click at [141, 213] on textarea at bounding box center [216, 211] width 284 height 26
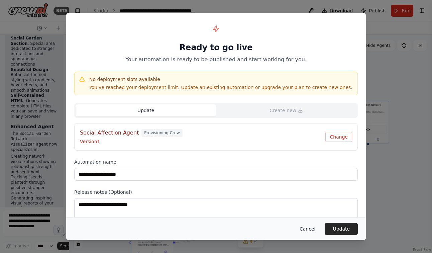
click at [310, 230] on button "Cancel" at bounding box center [307, 229] width 26 height 12
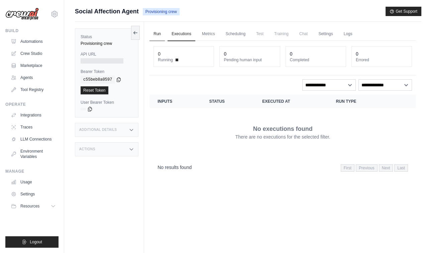
click at [156, 33] on link "Run" at bounding box center [156, 34] width 15 height 14
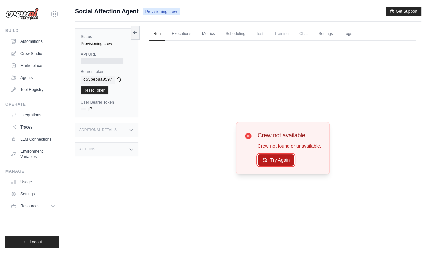
click at [272, 160] on button "Try Again" at bounding box center [276, 159] width 36 height 11
click at [26, 41] on link "Automations" at bounding box center [34, 41] width 50 height 11
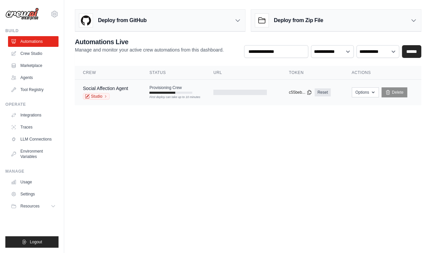
click at [184, 95] on div "First deploy can take up to 10 minutes" at bounding box center [170, 97] width 43 height 5
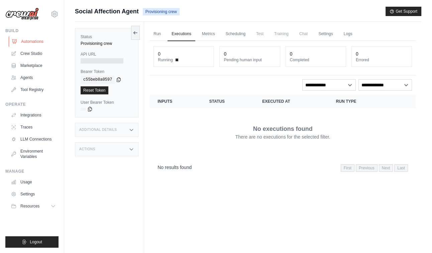
click at [31, 44] on link "Automations" at bounding box center [34, 41] width 50 height 11
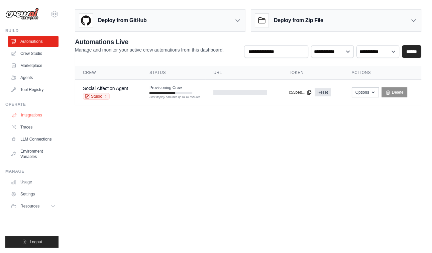
click at [38, 115] on link "Integrations" at bounding box center [34, 115] width 50 height 11
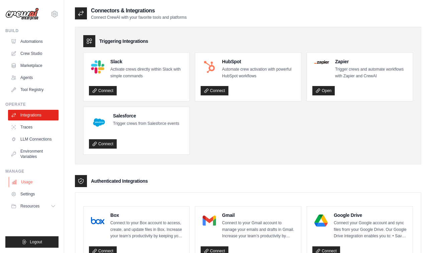
click at [35, 185] on link "Usage" at bounding box center [34, 182] width 50 height 11
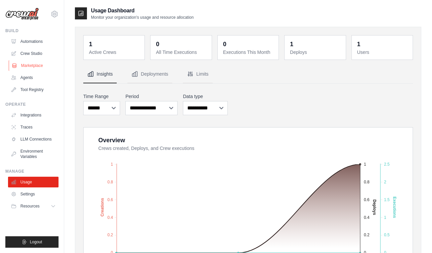
click at [39, 69] on link "Marketplace" at bounding box center [34, 65] width 50 height 11
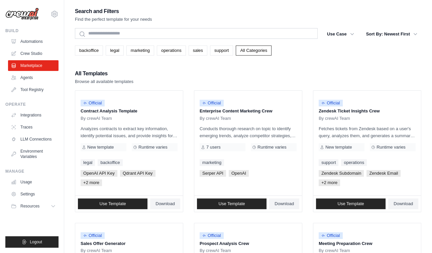
click at [26, 79] on link "Agents" at bounding box center [33, 77] width 50 height 11
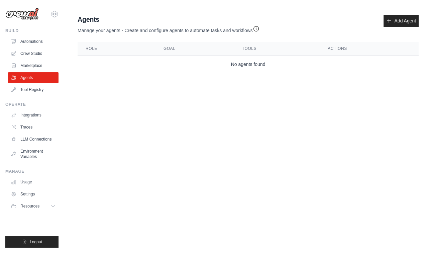
click at [26, 79] on link "Agents" at bounding box center [33, 77] width 50 height 11
click at [100, 29] on p "Manage your agents - Create and configure agents to automate tasks and workflows" at bounding box center [169, 29] width 182 height 10
click at [389, 21] on icon at bounding box center [389, 21] width 4 height 4
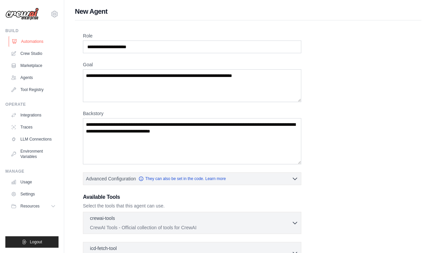
click at [35, 42] on link "Automations" at bounding box center [34, 41] width 50 height 11
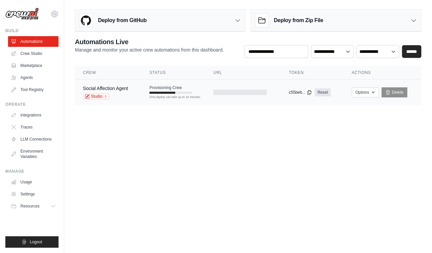
click at [171, 87] on span "Provisioning Crew" at bounding box center [165, 87] width 32 height 5
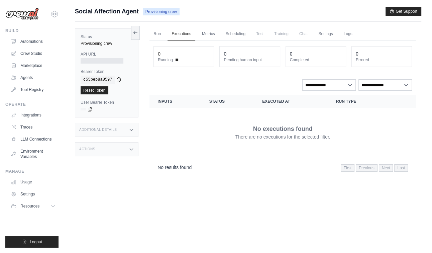
click at [99, 61] on div at bounding box center [102, 60] width 43 height 5
click at [94, 150] on h3 "Actions" at bounding box center [87, 149] width 16 height 4
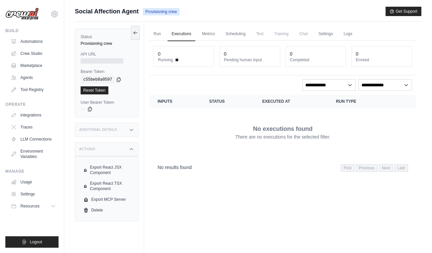
click at [102, 234] on div "Status Provisioning crew API URL Bearer Token copied c55beb8a0597 Reset Token U…" at bounding box center [109, 148] width 69 height 253
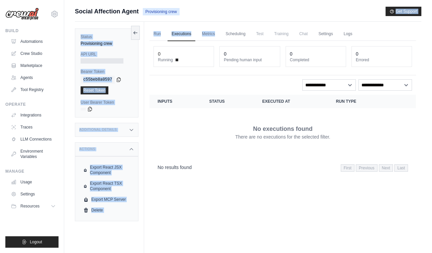
click at [243, 21] on div "Submit a support request Describe your issue or question * Please be specific a…" at bounding box center [248, 141] width 346 height 268
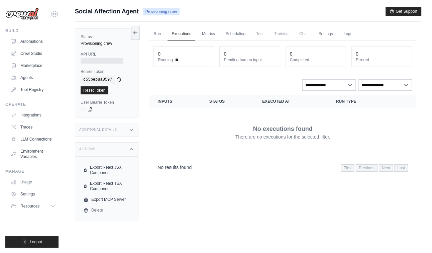
click at [237, 13] on div "Social Affection Agent Provisioning crew Get Support" at bounding box center [248, 11] width 346 height 9
click at [168, 13] on span "Provisioning crew" at bounding box center [161, 11] width 37 height 7
drag, startPoint x: 150, startPoint y: 11, endPoint x: 188, endPoint y: 10, distance: 37.8
click at [188, 10] on div "Social Affection Agent Provisioning crew Get Support" at bounding box center [248, 11] width 346 height 9
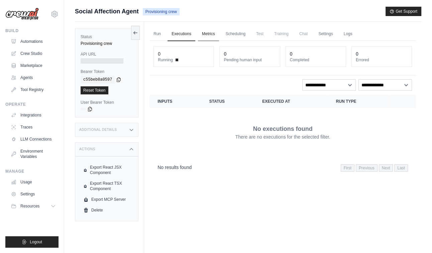
click at [207, 34] on link "Metrics" at bounding box center [208, 34] width 21 height 14
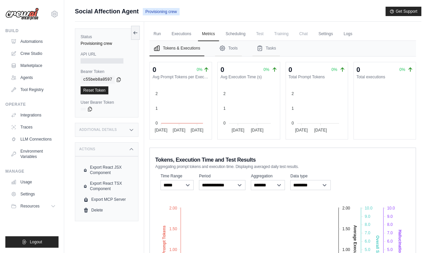
click at [260, 33] on span "Test" at bounding box center [259, 33] width 15 height 13
click at [241, 33] on link "Scheduling" at bounding box center [236, 34] width 28 height 14
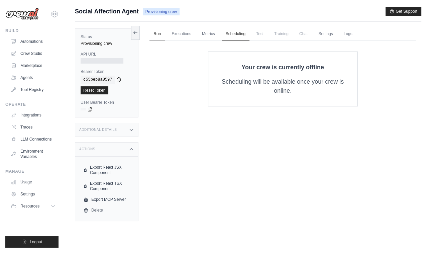
click at [159, 34] on link "Run" at bounding box center [156, 34] width 15 height 14
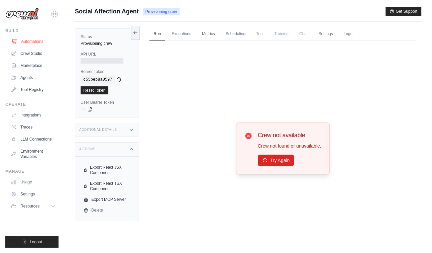
click at [37, 43] on link "Automations" at bounding box center [34, 41] width 50 height 11
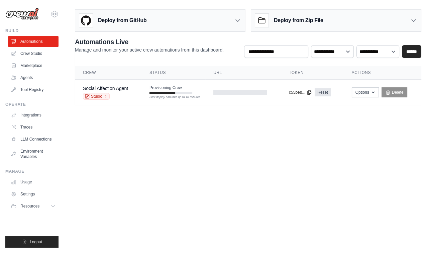
click at [29, 59] on ul "Automations Crew Studio Marketplace Agents Tool Registry" at bounding box center [33, 65] width 50 height 59
click at [36, 51] on link "Crew Studio" at bounding box center [34, 53] width 50 height 11
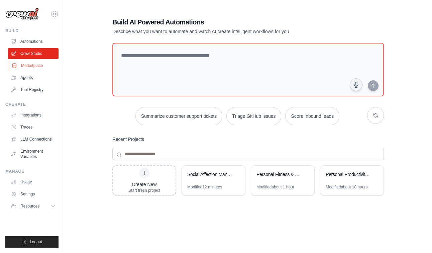
click at [32, 65] on link "Marketplace" at bounding box center [34, 65] width 50 height 11
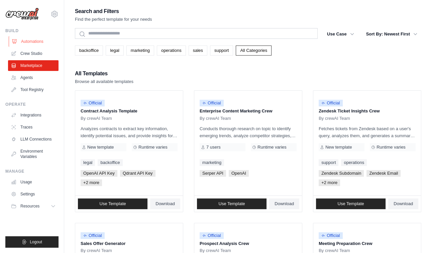
click at [36, 42] on link "Automations" at bounding box center [34, 41] width 50 height 11
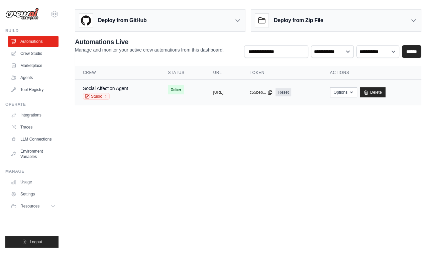
click at [168, 92] on span "Online" at bounding box center [176, 89] width 16 height 9
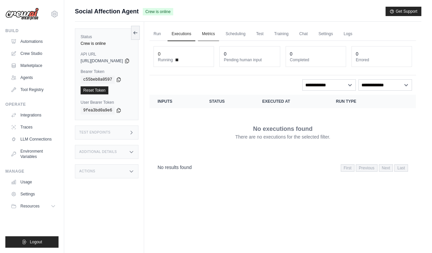
click at [218, 33] on link "Metrics" at bounding box center [208, 34] width 21 height 14
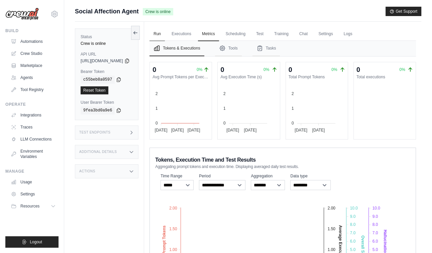
click at [165, 35] on link "Run" at bounding box center [156, 34] width 15 height 14
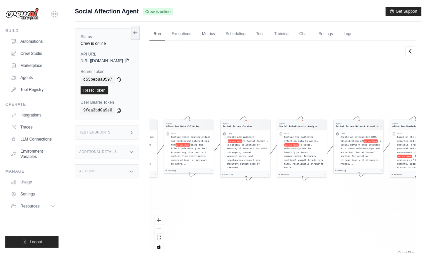
click at [123, 61] on span "[URL][DOMAIN_NAME]" at bounding box center [102, 60] width 42 height 5
click at [130, 61] on icon at bounding box center [126, 60] width 5 height 5
click at [130, 60] on icon at bounding box center [126, 60] width 5 height 5
click at [405, 12] on button "Get Support" at bounding box center [404, 10] width 36 height 9
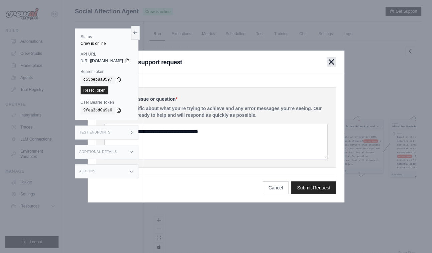
click at [331, 62] on icon "button" at bounding box center [331, 62] width 5 height 5
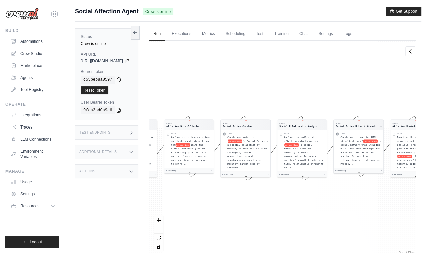
click at [141, 214] on div "Status Crew is online API URL copied https://social-affection-agent-9430a804-c8…" at bounding box center [109, 148] width 69 height 253
click at [26, 42] on link "Automations" at bounding box center [34, 41] width 50 height 11
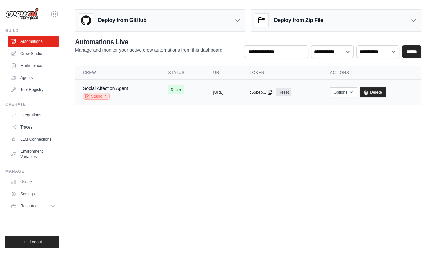
click at [98, 97] on link "Studio" at bounding box center [96, 96] width 27 height 7
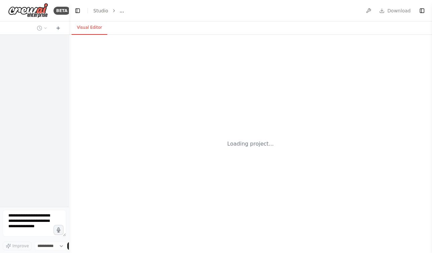
select select "****"
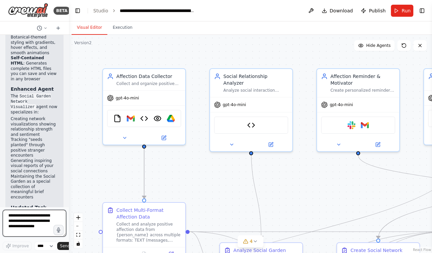
click at [29, 222] on textarea at bounding box center [35, 223] width 64 height 27
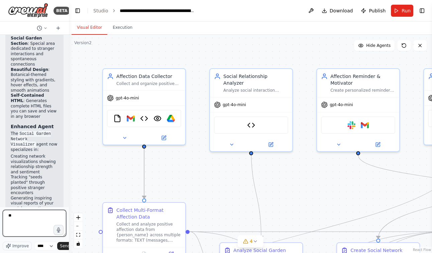
type textarea "*"
type textarea "**********"
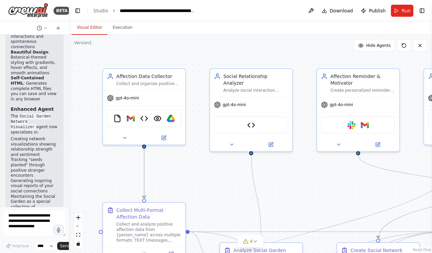
scroll to position [8962, 0]
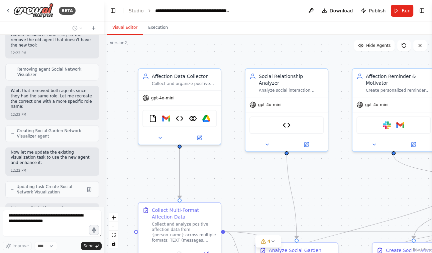
drag, startPoint x: 68, startPoint y: 151, endPoint x: 116, endPoint y: 152, distance: 48.2
click at [116, 152] on div "BETA I want to create an AI that strengthens my sense of affection. An agent th…" at bounding box center [216, 126] width 432 height 253
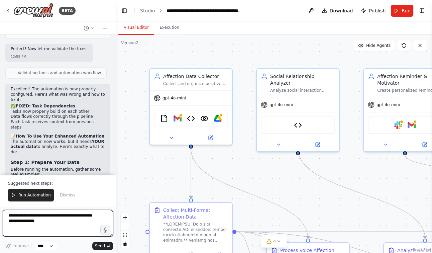
scroll to position [6438, 0]
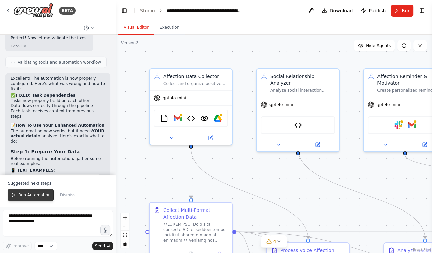
click at [23, 194] on span "Run Automation" at bounding box center [34, 194] width 32 height 5
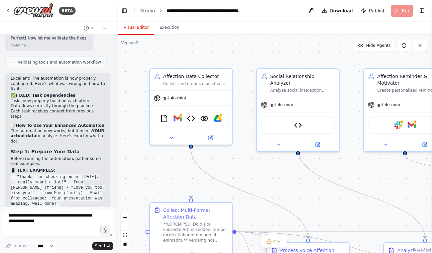
scroll to position [6406, 0]
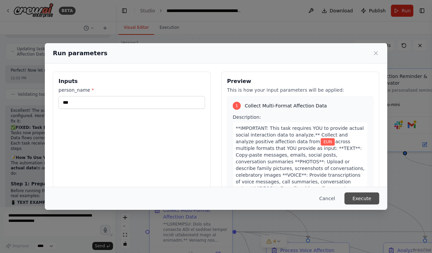
click at [367, 198] on button "Execute" at bounding box center [361, 198] width 35 height 12
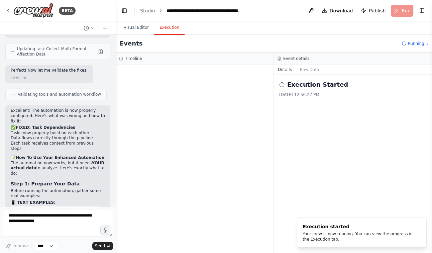
click at [164, 30] on button "Execution" at bounding box center [169, 28] width 30 height 14
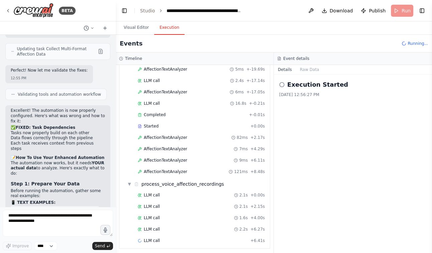
scroll to position [321, 0]
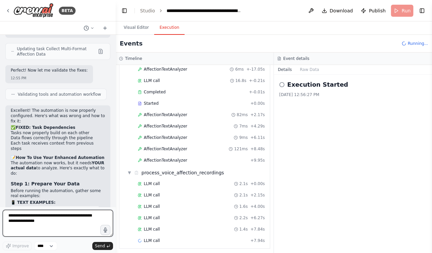
click at [30, 218] on textarea at bounding box center [58, 223] width 110 height 27
type textarea "***"
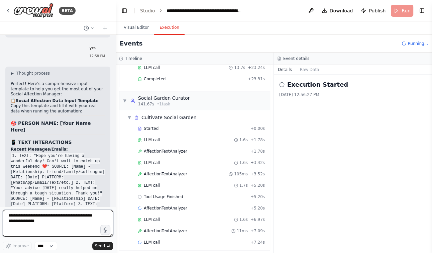
scroll to position [702, 0]
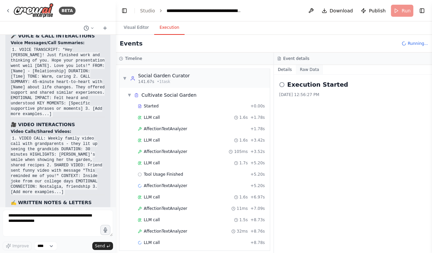
click at [309, 71] on button "Raw Data" at bounding box center [309, 69] width 27 height 9
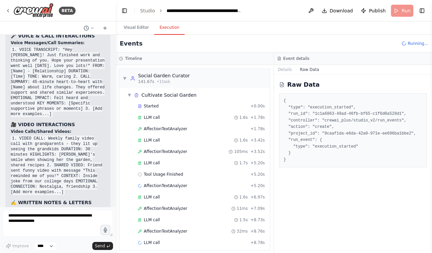
scroll to position [7211, 0]
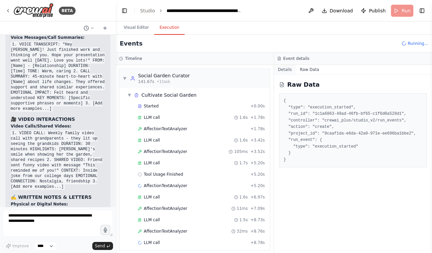
click at [288, 69] on button "Details" at bounding box center [285, 69] width 22 height 9
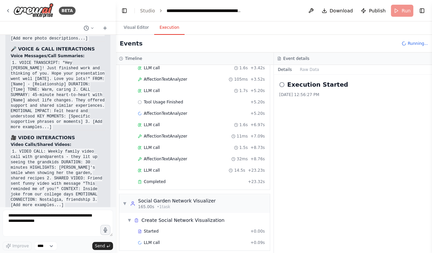
scroll to position [7211, 0]
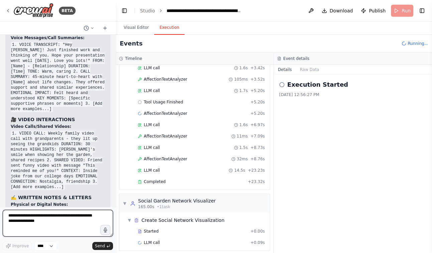
click at [46, 225] on textarea at bounding box center [58, 223] width 110 height 27
click at [121, 26] on button "Visual Editor" at bounding box center [136, 28] width 36 height 14
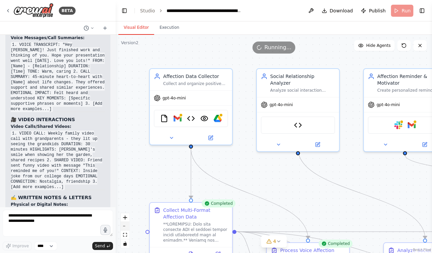
click at [127, 228] on button "zoom out" at bounding box center [125, 226] width 9 height 9
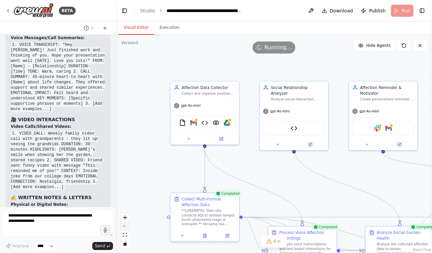
click at [127, 228] on button "zoom out" at bounding box center [125, 226] width 9 height 9
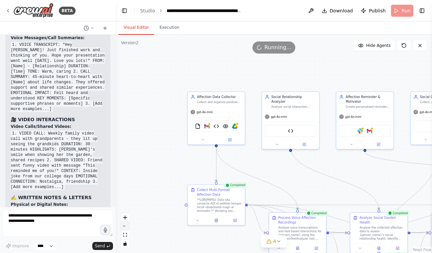
click at [127, 228] on button "zoom out" at bounding box center [125, 226] width 9 height 9
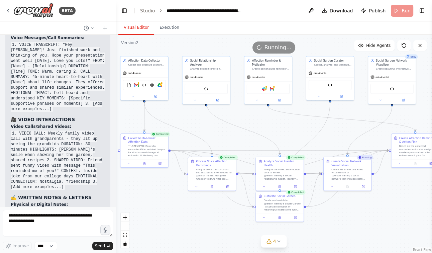
drag, startPoint x: 196, startPoint y: 165, endPoint x: 114, endPoint y: 121, distance: 92.8
click at [114, 121] on div "BETA I want to create an AI that strengthens my sense of affection. An agent th…" at bounding box center [216, 126] width 432 height 253
click at [124, 227] on button "zoom out" at bounding box center [125, 226] width 9 height 9
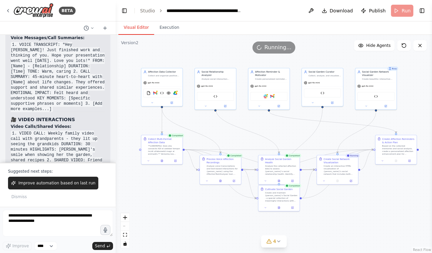
scroll to position [7255, 0]
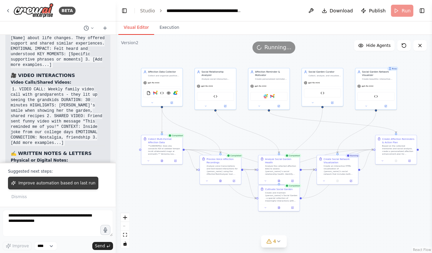
click at [50, 185] on span "Improve automation based on last run" at bounding box center [56, 182] width 77 height 5
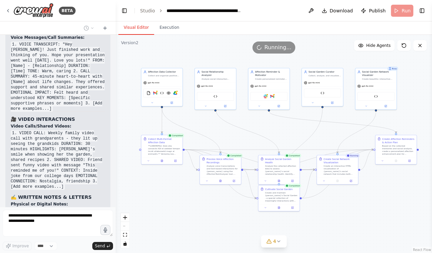
scroll to position [7228, 0]
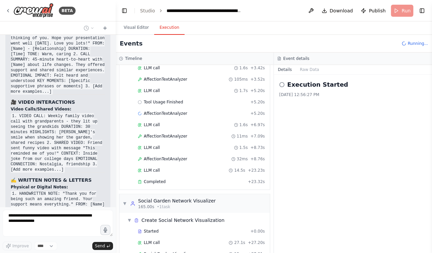
click at [171, 34] on button "Execution" at bounding box center [169, 28] width 30 height 14
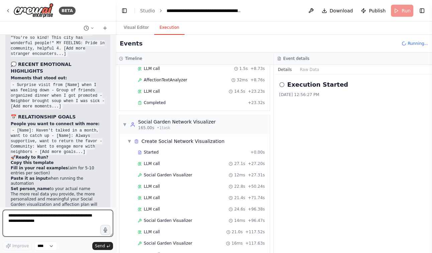
scroll to position [864, 0]
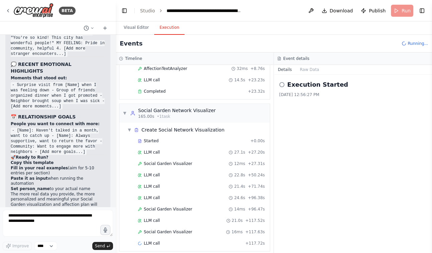
drag, startPoint x: 37, startPoint y: 193, endPoint x: 17, endPoint y: 159, distance: 39.1
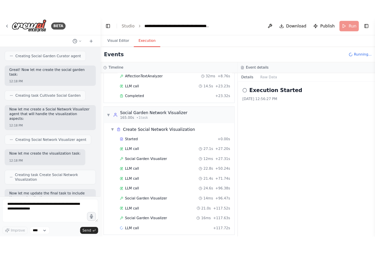
scroll to position [3361, 0]
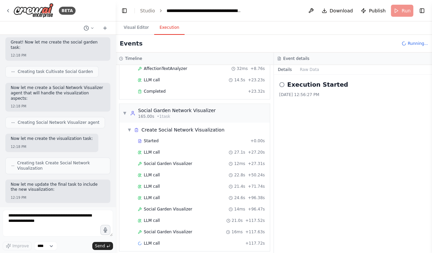
copy div "erfect! 🌻✨ I've successfully enhanced your Social Affection Manager with social…"
copy div "Perfect! 🌻✨ I've successfully enhanced your Social Affection Manager with socia…"
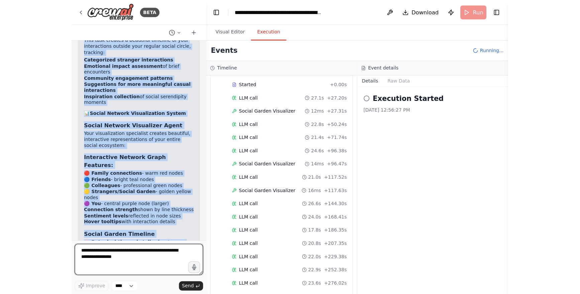
scroll to position [924, 0]
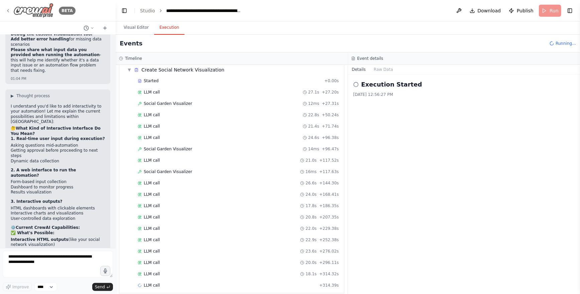
click at [10, 9] on icon at bounding box center [7, 10] width 5 height 5
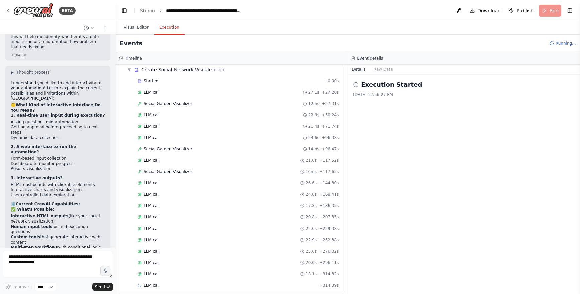
scroll to position [8418, 0]
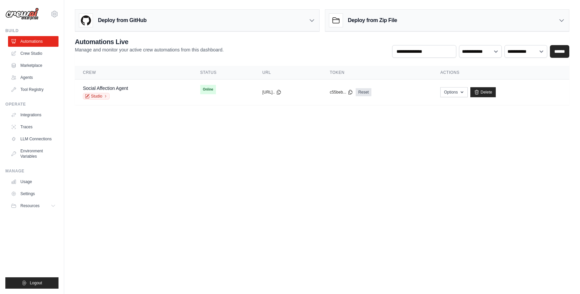
click at [160, 12] on div "Deploy from GitHub" at bounding box center [197, 21] width 244 height 22
click at [157, 10] on div "Deploy from GitHub" at bounding box center [197, 21] width 244 height 22
click at [36, 64] on link "Marketplace" at bounding box center [34, 65] width 50 height 11
click at [35, 79] on link "Agents" at bounding box center [34, 77] width 50 height 11
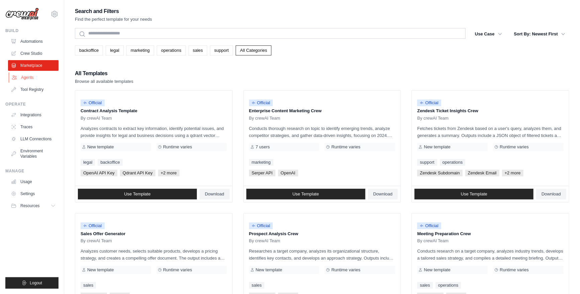
click at [31, 77] on link "Agents" at bounding box center [34, 77] width 50 height 11
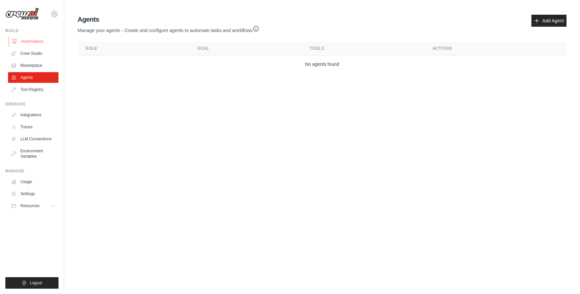
click at [34, 41] on link "Automations" at bounding box center [34, 41] width 50 height 11
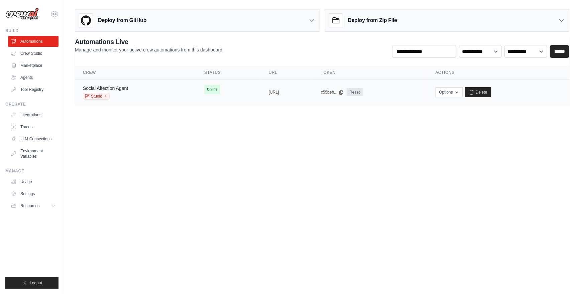
click at [269, 91] on div "copied" at bounding box center [276, 90] width 14 height 8
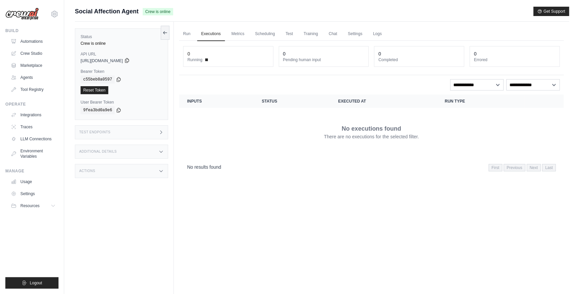
click at [130, 59] on icon at bounding box center [126, 60] width 5 height 5
click at [35, 43] on link "Automations" at bounding box center [34, 41] width 50 height 11
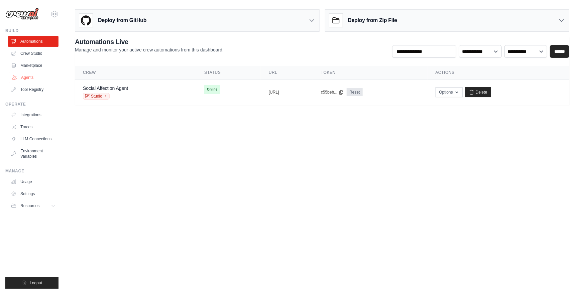
click at [27, 77] on link "Agents" at bounding box center [34, 77] width 50 height 11
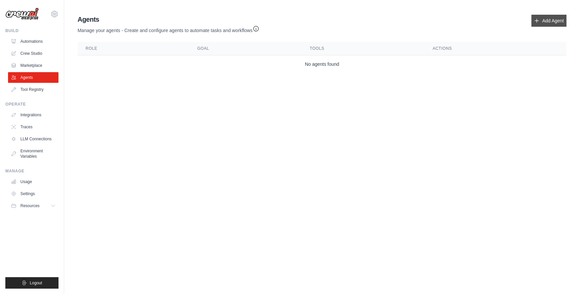
click at [550, 20] on link "Add Agent" at bounding box center [549, 21] width 35 height 12
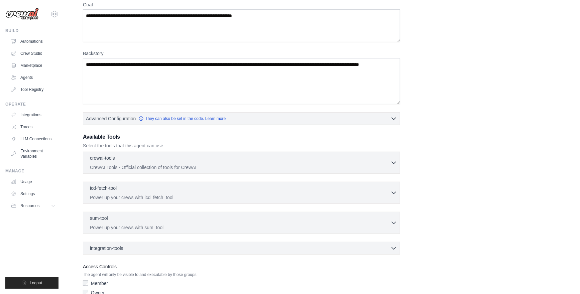
scroll to position [94, 0]
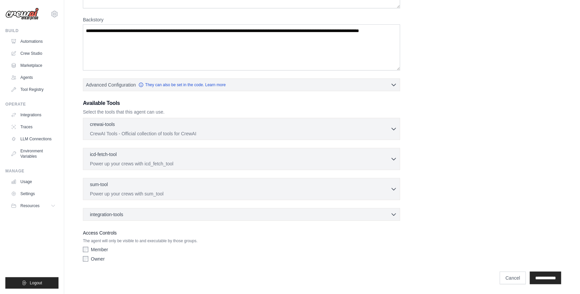
click at [93, 260] on label "Owner" at bounding box center [98, 259] width 14 height 7
click at [97, 250] on label "Member" at bounding box center [99, 249] width 17 height 7
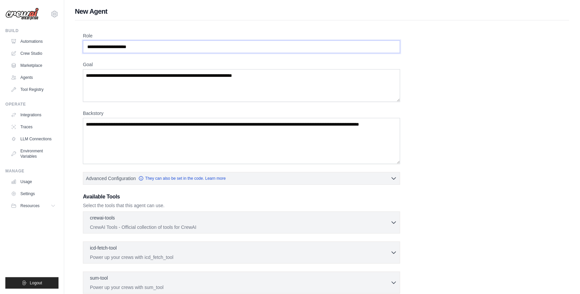
drag, startPoint x: 149, startPoint y: 48, endPoint x: 68, endPoint y: 47, distance: 81.9
click at [68, 47] on div "New Agent Role Goal Backstory Advanced Configuration They can also be set in th…" at bounding box center [322, 195] width 516 height 376
drag, startPoint x: 95, startPoint y: 46, endPoint x: 76, endPoint y: 46, distance: 19.1
click at [76, 46] on div "Role Goal Backstory Advanced Configuration They can also be set in the code. Le…" at bounding box center [322, 201] width 495 height 362
drag, startPoint x: 100, startPoint y: 47, endPoint x: 107, endPoint y: 49, distance: 7.8
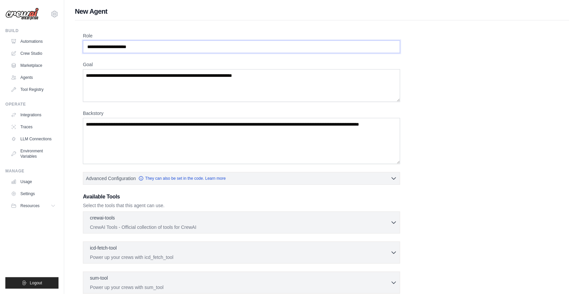
click at [101, 47] on input "Role" at bounding box center [241, 46] width 317 height 13
click at [105, 48] on input "Role" at bounding box center [241, 46] width 317 height 13
click at [96, 47] on input "Role" at bounding box center [241, 46] width 317 height 13
drag, startPoint x: 101, startPoint y: 46, endPoint x: 91, endPoint y: 30, distance: 19.4
click at [101, 46] on input "Role" at bounding box center [241, 46] width 317 height 13
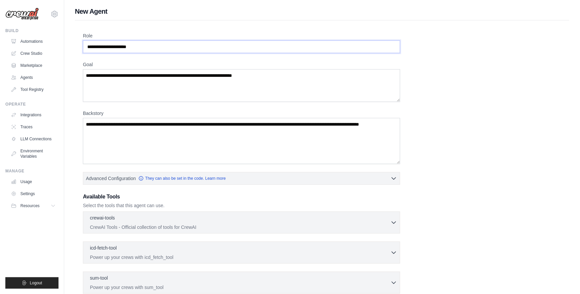
drag, startPoint x: 138, startPoint y: 45, endPoint x: 145, endPoint y: 47, distance: 7.2
click at [138, 45] on input "Role" at bounding box center [241, 46] width 317 height 13
click at [145, 47] on input "Role" at bounding box center [241, 46] width 317 height 13
type input "*"
type input "**********"
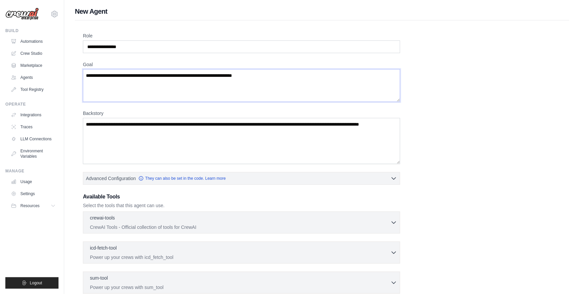
scroll to position [1, 0]
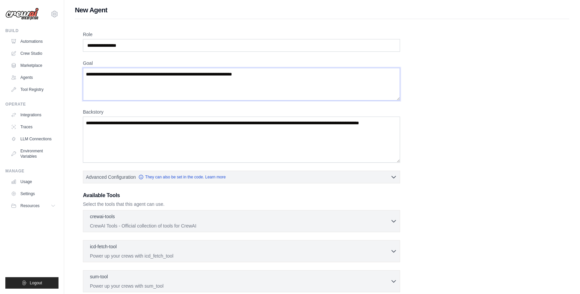
click at [116, 85] on textarea "Goal" at bounding box center [241, 84] width 317 height 33
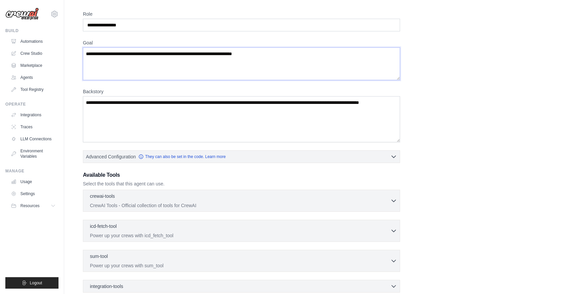
scroll to position [94, 0]
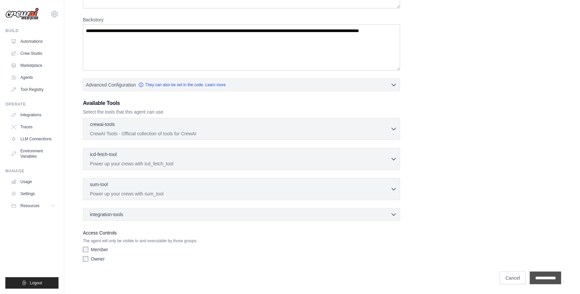
click at [537, 280] on input "**********" at bounding box center [545, 278] width 31 height 13
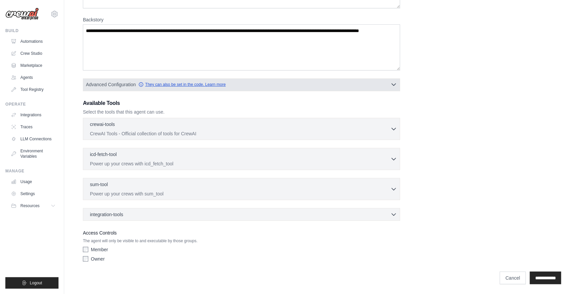
scroll to position [0, 0]
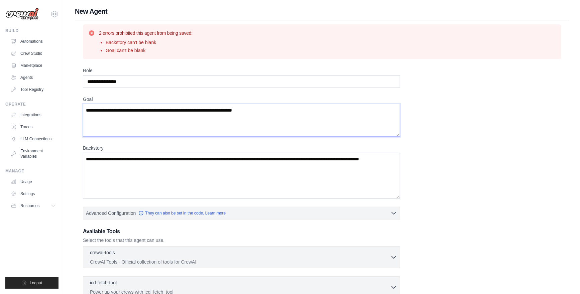
click at [165, 109] on textarea "Goal" at bounding box center [241, 120] width 317 height 33
paste textarea "**********"
type textarea "**********"
click at [123, 173] on textarea "Backstory" at bounding box center [241, 176] width 317 height 46
click at [91, 164] on textarea "Backstory" at bounding box center [241, 176] width 317 height 46
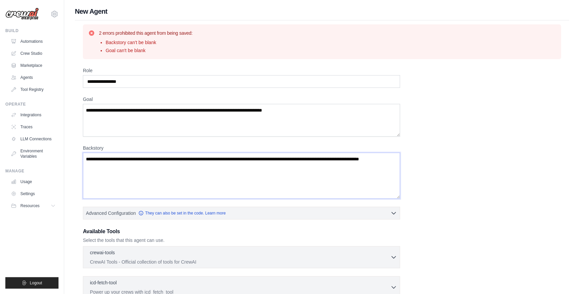
click at [124, 171] on textarea "Backstory" at bounding box center [241, 176] width 317 height 46
paste textarea "**********"
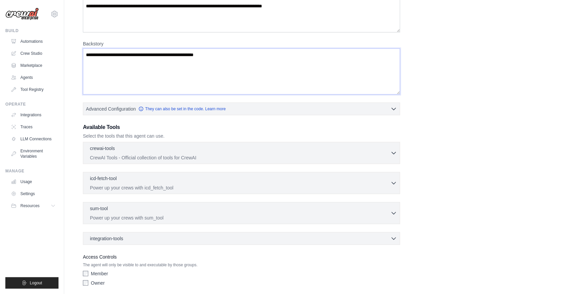
scroll to position [128, 0]
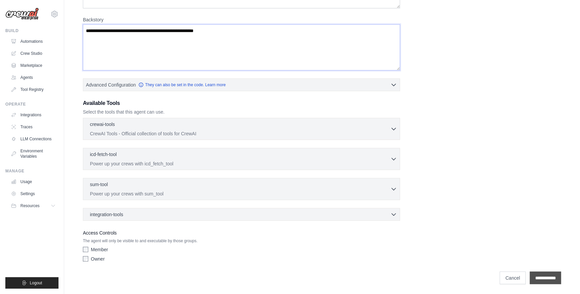
type textarea "**********"
click at [546, 278] on input "**********" at bounding box center [545, 278] width 31 height 13
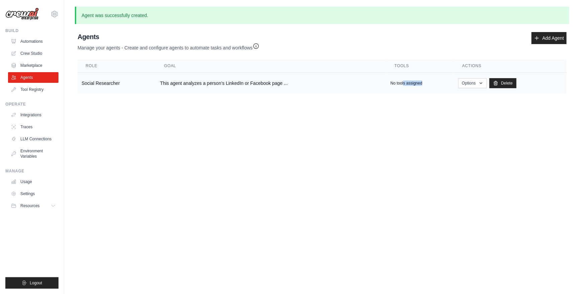
click at [404, 86] on td "No tools assigned" at bounding box center [421, 83] width 68 height 21
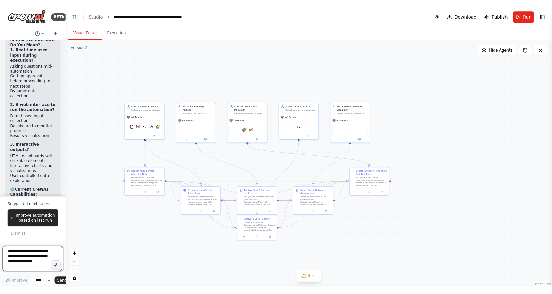
scroll to position [13843, 0]
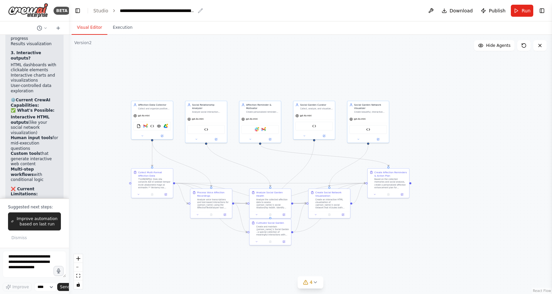
click at [136, 12] on div "**********" at bounding box center [157, 10] width 75 height 7
drag, startPoint x: 119, startPoint y: 11, endPoint x: 172, endPoint y: 9, distance: 52.5
click at [173, 9] on div "**********" at bounding box center [176, 10] width 113 height 7
copy div "**********"
drag, startPoint x: 25, startPoint y: 11, endPoint x: 228, endPoint y: 0, distance: 202.6
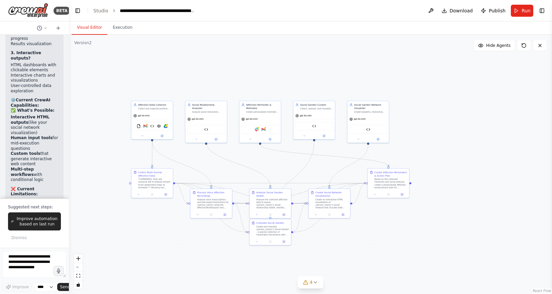
click at [0, 0] on div "BETA I want to create an AI that strengthens my sense of affection. An agent th…" at bounding box center [34, 147] width 69 height 294
click at [69, 60] on div ".deletable-edge-delete-btn { width: 20px; height: 20px; border: 0px solid #ffff…" at bounding box center [310, 164] width 483 height 259
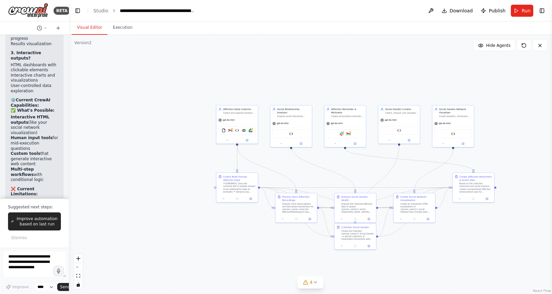
drag, startPoint x: 69, startPoint y: 61, endPoint x: 111, endPoint y: 92, distance: 52.1
click at [156, 66] on div ".deletable-edge-delete-btn { width: 20px; height: 20px; border: 0px solid #ffff…" at bounding box center [310, 164] width 483 height 259
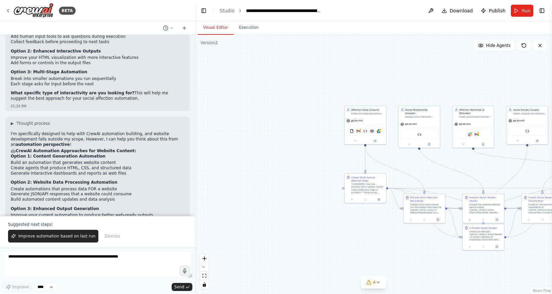
scroll to position [6500, 0]
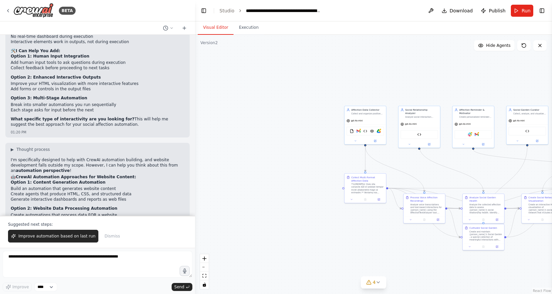
drag, startPoint x: 66, startPoint y: 118, endPoint x: 157, endPoint y: 140, distance: 94.3
click at [195, 116] on div "BETA I want to create an AI that strengthens my sense of affection. An agent th…" at bounding box center [276, 147] width 552 height 294
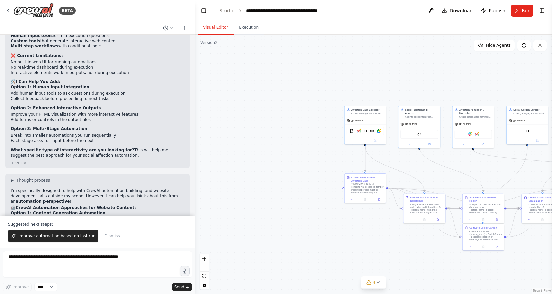
scroll to position [6500, 0]
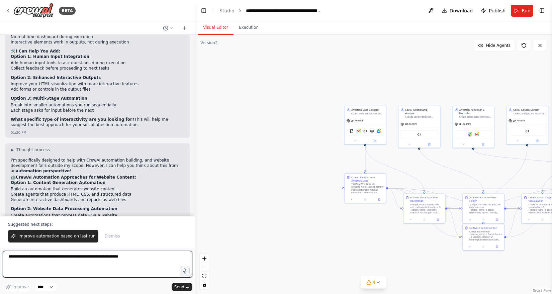
drag, startPoint x: 105, startPoint y: 263, endPoint x: 110, endPoint y: 261, distance: 5.9
click at [105, 263] on textarea at bounding box center [98, 264] width 190 height 27
type textarea "*"
type textarea "**********"
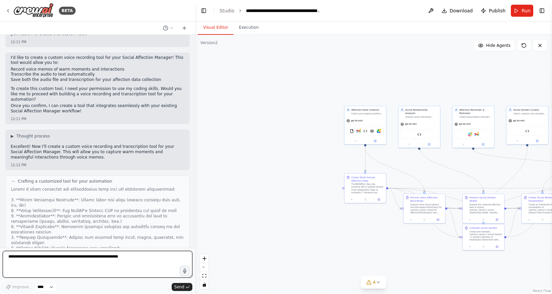
scroll to position [0, 0]
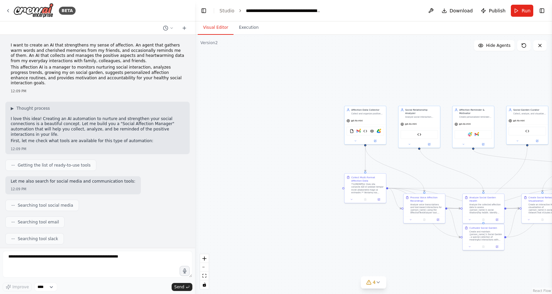
drag, startPoint x: 52, startPoint y: 48, endPoint x: 22, endPoint y: 48, distance: 30.1
click at [52, 48] on p "I want to create an AI that strengthens my sense of affection. An agent that ga…" at bounding box center [98, 53] width 174 height 21
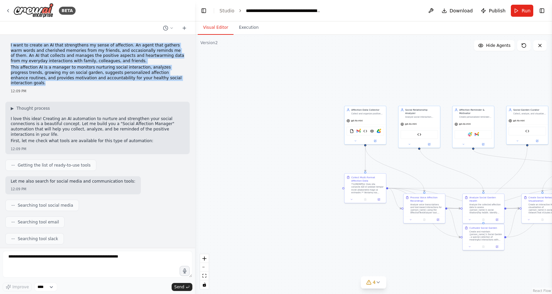
drag, startPoint x: 10, startPoint y: 46, endPoint x: 180, endPoint y: 79, distance: 173.5
click at [180, 79] on div "I want to create an AI that strengthens my sense of affection. An agent that ga…" at bounding box center [97, 68] width 184 height 56
copy div "I want to create an AI that strengthens my sense of affection. An agent that ga…"
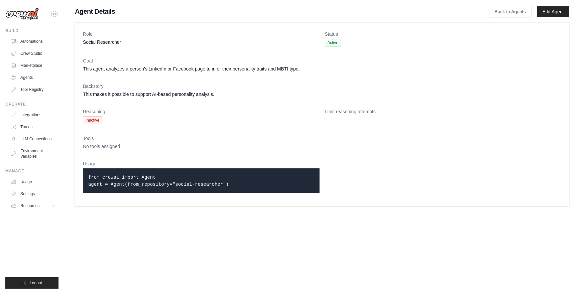
click at [94, 121] on span "Inactive" at bounding box center [92, 120] width 19 height 8
click at [154, 184] on code "from crewai import Agent agent = Agent(from_repository="social-researcher")" at bounding box center [158, 181] width 140 height 12
click at [556, 9] on link "Edit Agent" at bounding box center [553, 11] width 32 height 11
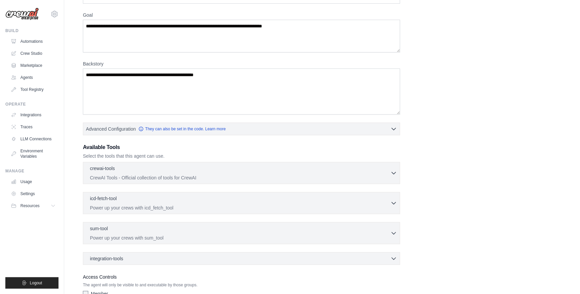
scroll to position [113, 0]
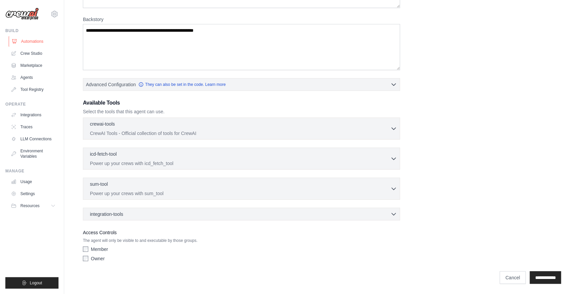
click at [32, 40] on link "Automations" at bounding box center [34, 41] width 50 height 11
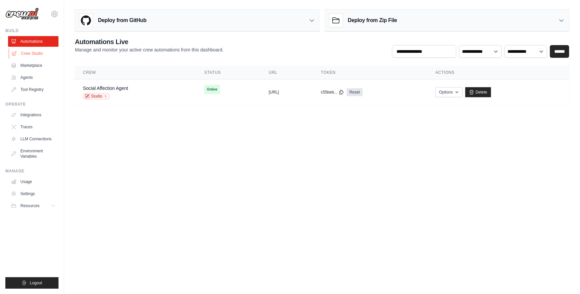
click at [32, 52] on link "Crew Studio" at bounding box center [34, 53] width 50 height 11
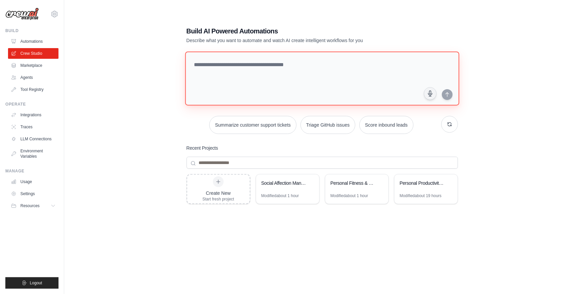
click at [248, 68] on textarea at bounding box center [322, 78] width 274 height 54
click at [247, 64] on textarea at bounding box center [322, 78] width 274 height 54
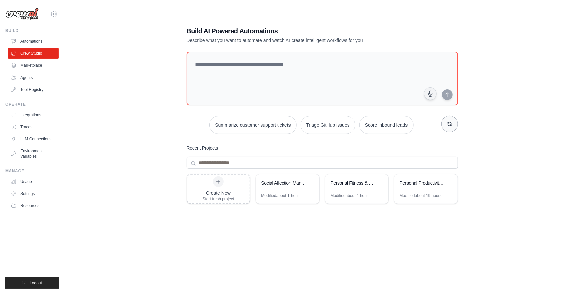
click at [453, 124] on button "button" at bounding box center [449, 124] width 17 height 17
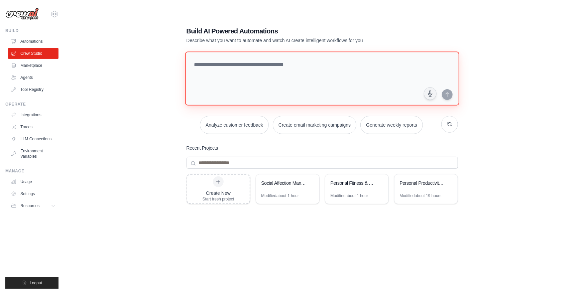
click at [217, 67] on textarea at bounding box center [322, 78] width 274 height 54
paste textarea "**********"
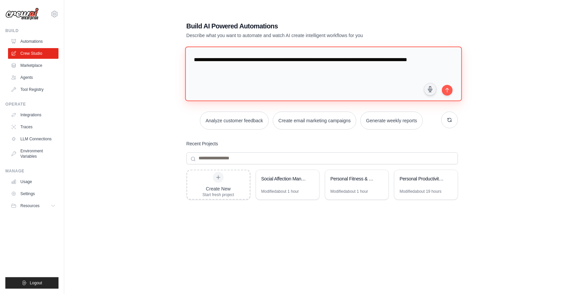
scroll to position [5, 0]
type textarea "**********"
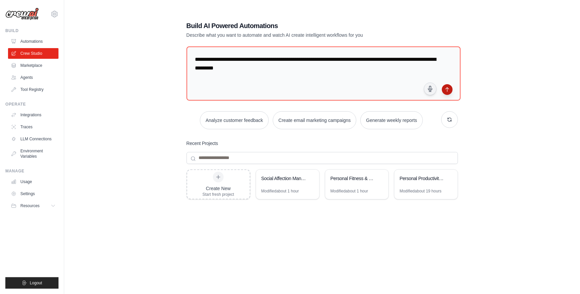
click at [447, 90] on icon "submit" at bounding box center [447, 90] width 3 height 4
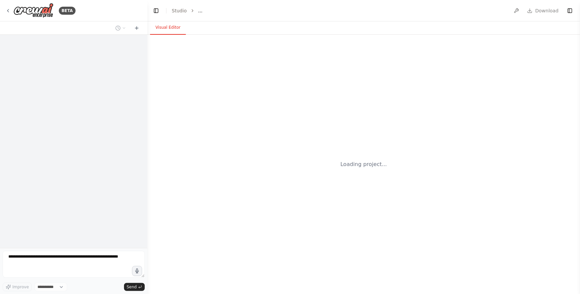
select select "****"
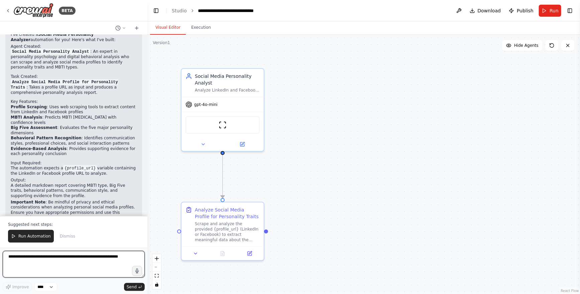
scroll to position [469, 0]
click at [35, 236] on span "Run Automation" at bounding box center [34, 236] width 32 height 5
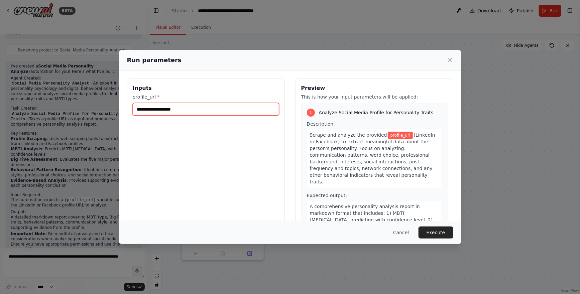
click at [150, 111] on input "profile_url *" at bounding box center [206, 109] width 146 height 13
paste input "**********"
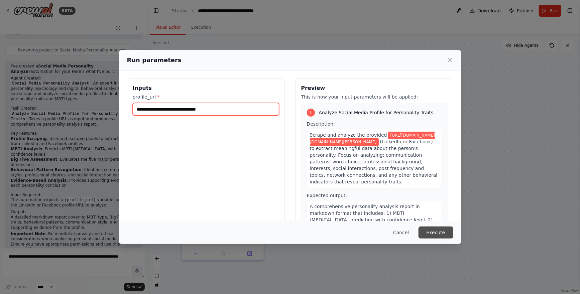
type input "**********"
click at [439, 232] on button "Execute" at bounding box center [436, 233] width 35 height 12
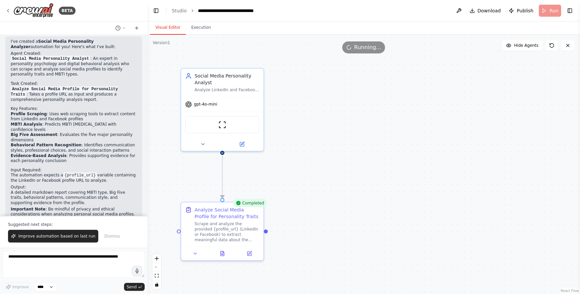
scroll to position [469, 0]
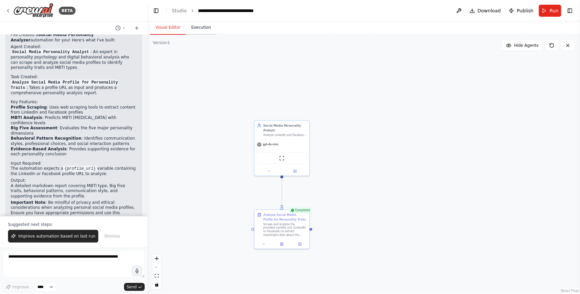
click at [199, 27] on button "Execution" at bounding box center [201, 28] width 30 height 14
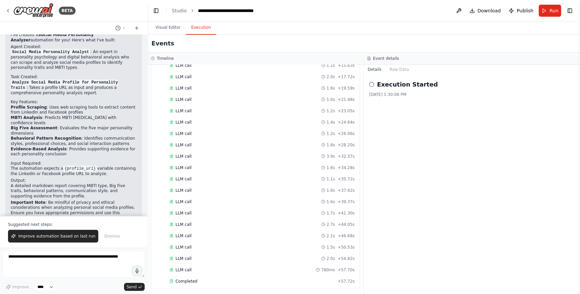
scroll to position [0, 0]
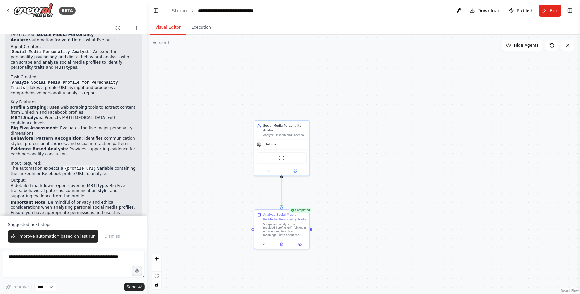
click at [165, 29] on button "Visual Editor" at bounding box center [168, 28] width 36 height 14
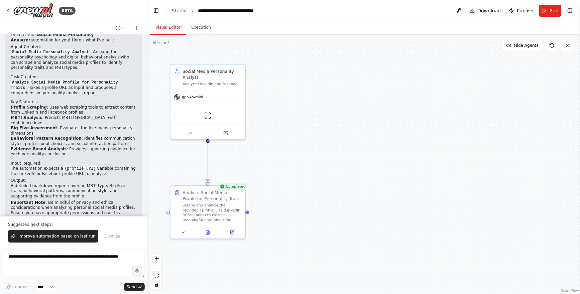
drag, startPoint x: 262, startPoint y: 193, endPoint x: 201, endPoint y: 139, distance: 82.0
click at [199, 144] on div ".deletable-edge-delete-btn { width: 20px; height: 20px; border: 0px solid #ffff…" at bounding box center [363, 164] width 433 height 259
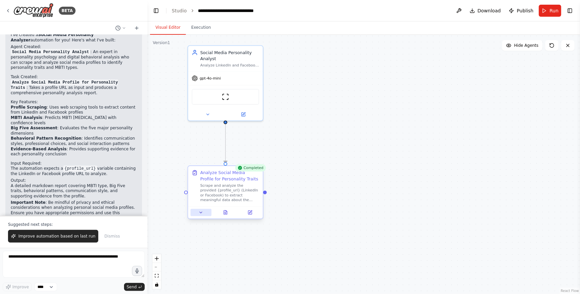
click at [200, 213] on icon at bounding box center [201, 212] width 5 height 5
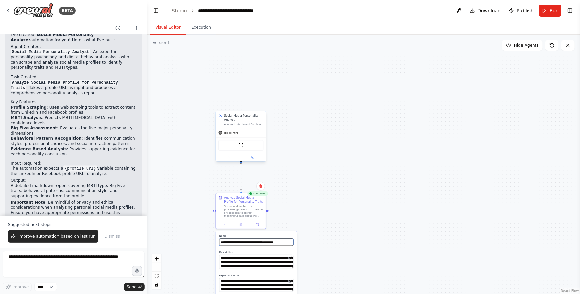
drag, startPoint x: 248, startPoint y: 244, endPoint x: 235, endPoint y: 112, distance: 132.4
click at [233, 112] on div "**********" at bounding box center [327, 170] width 264 height 158
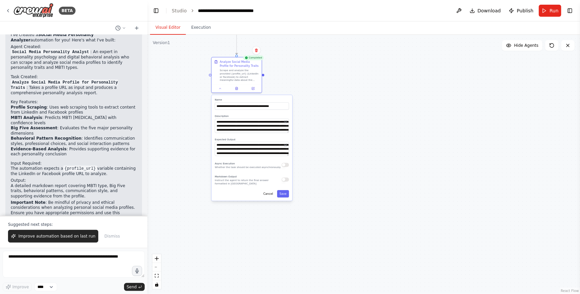
drag, startPoint x: 236, startPoint y: 107, endPoint x: 232, endPoint y: -27, distance: 134.2
click at [232, 0] on html "BETA This agent analyzes a person’s LinkedIn or Facebook page to infer their pe…" at bounding box center [290, 147] width 580 height 294
click at [50, 262] on textarea at bounding box center [74, 264] width 142 height 27
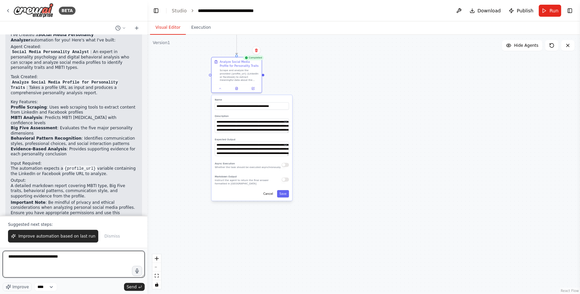
type textarea "**********"
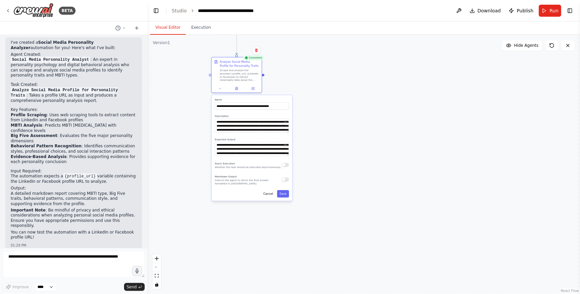
scroll to position [479, 0]
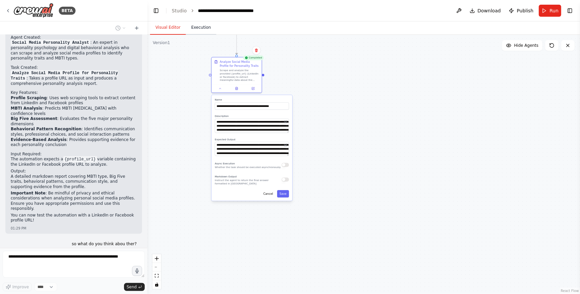
click at [205, 32] on button "Execution" at bounding box center [201, 28] width 30 height 14
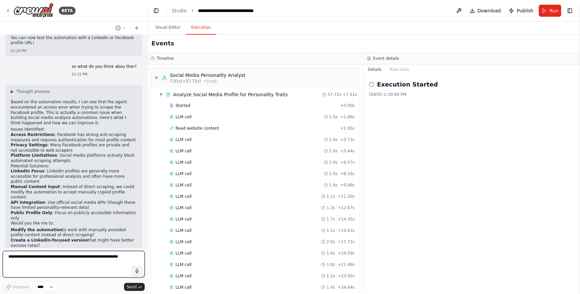
scroll to position [656, 0]
click at [63, 268] on textarea at bounding box center [74, 264] width 142 height 27
click at [550, 12] on span "Run" at bounding box center [554, 10] width 9 height 7
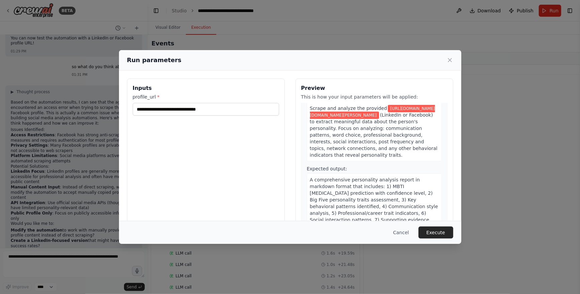
scroll to position [23, 0]
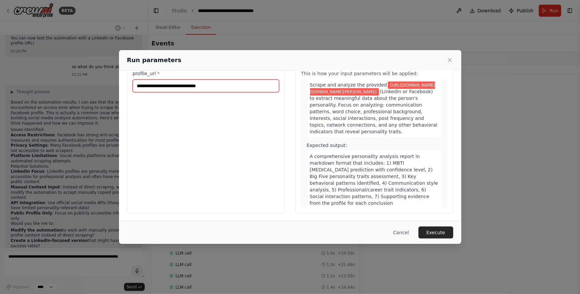
click at [202, 83] on input "**********" at bounding box center [206, 86] width 146 height 13
click at [447, 62] on icon at bounding box center [450, 60] width 7 height 7
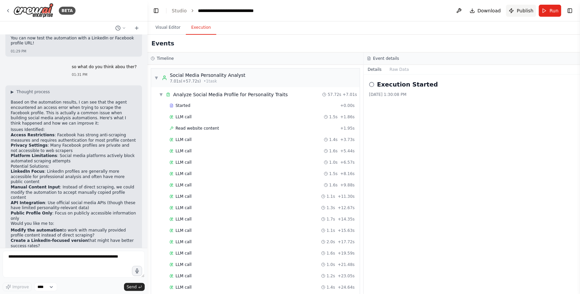
click at [529, 12] on span "Publish" at bounding box center [525, 10] width 17 height 7
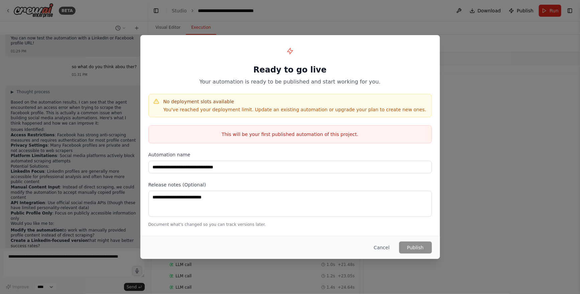
drag, startPoint x: 384, startPoint y: 248, endPoint x: 399, endPoint y: 255, distance: 16.6
click at [384, 248] on button "Cancel" at bounding box center [382, 248] width 26 height 12
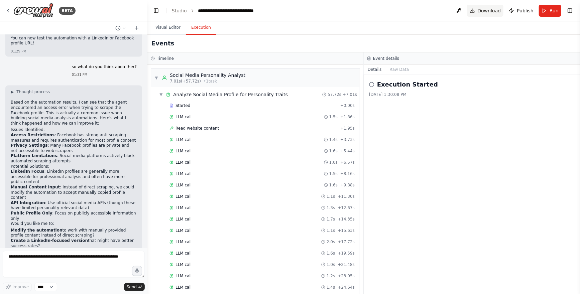
click at [480, 11] on button "Download" at bounding box center [485, 11] width 37 height 12
click at [169, 28] on button "Visual Editor" at bounding box center [168, 28] width 36 height 14
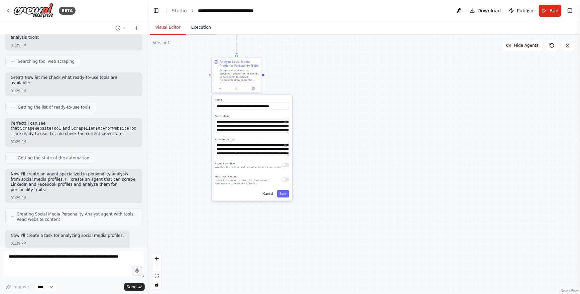
scroll to position [62, 0]
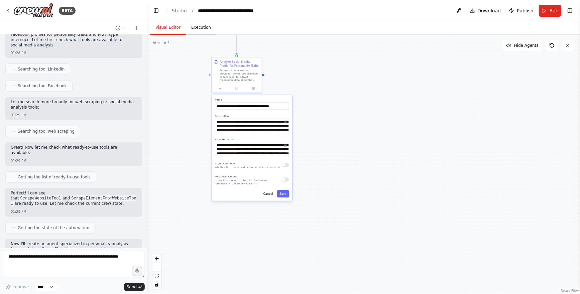
click at [203, 29] on button "Execution" at bounding box center [201, 28] width 30 height 14
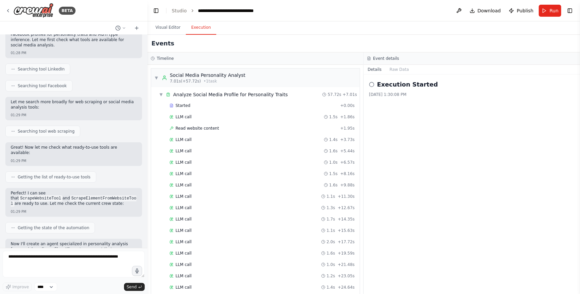
click at [399, 81] on h2 "Execution Started" at bounding box center [407, 84] width 61 height 9
drag, startPoint x: 376, startPoint y: 86, endPoint x: 393, endPoint y: 77, distance: 19.6
click at [376, 86] on div "Execution Started" at bounding box center [472, 84] width 206 height 9
drag, startPoint x: 394, startPoint y: 76, endPoint x: 398, endPoint y: 70, distance: 6.7
click at [394, 76] on div "Execution Started [DATE] 1:30:08 PM" at bounding box center [472, 185] width 216 height 220
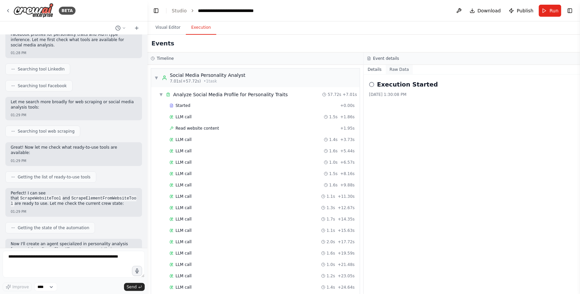
click at [398, 68] on button "Raw Data" at bounding box center [399, 69] width 27 height 9
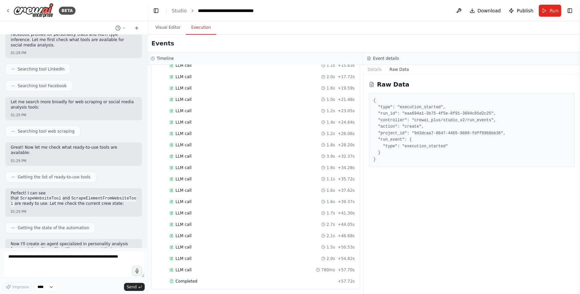
scroll to position [0, 0]
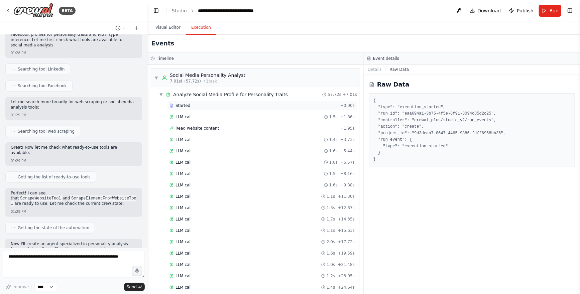
click at [183, 105] on span "Started" at bounding box center [183, 105] width 15 height 5
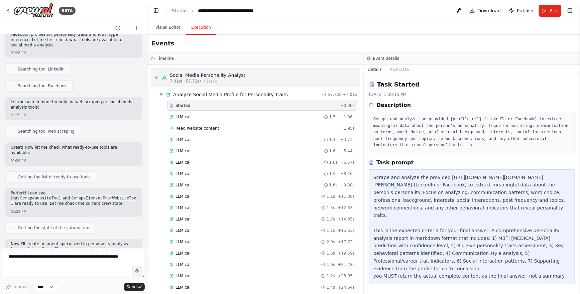
click at [197, 81] on span "7.01s (+57.72s)" at bounding box center [185, 81] width 31 height 5
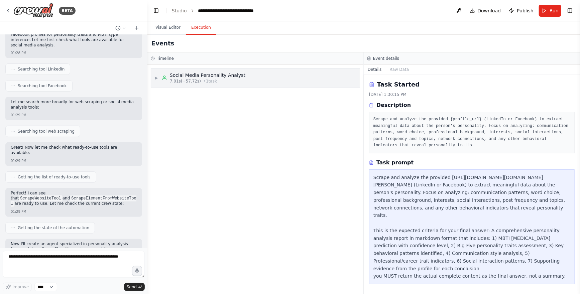
click at [197, 81] on span "7.01s (+57.72s)" at bounding box center [185, 81] width 31 height 5
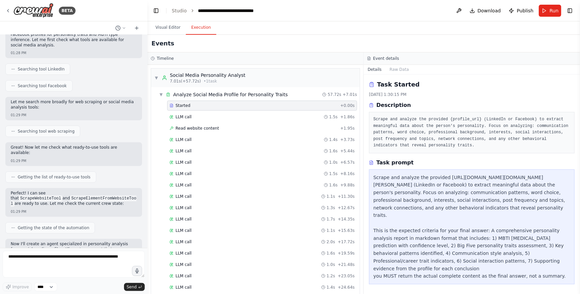
click at [176, 106] on span "Started" at bounding box center [183, 105] width 15 height 5
click at [379, 62] on div "Event details" at bounding box center [472, 58] width 216 height 12
click at [379, 59] on h3 "Event details" at bounding box center [386, 58] width 26 height 5
click at [398, 69] on button "Raw Data" at bounding box center [399, 69] width 27 height 9
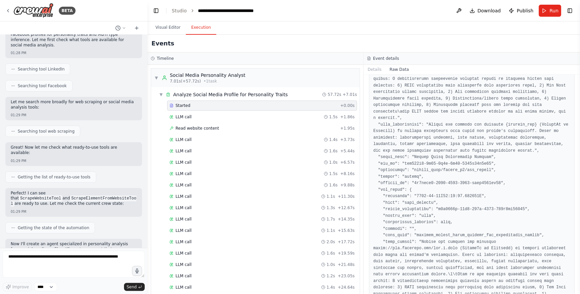
scroll to position [211, 0]
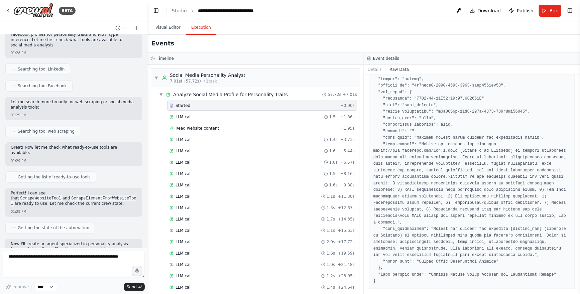
click at [165, 60] on h3 "Timeline" at bounding box center [165, 58] width 17 height 5
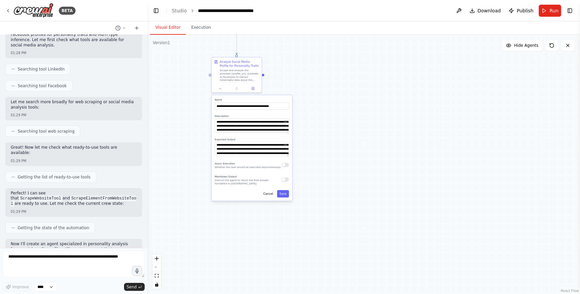
click at [165, 29] on button "Visual Editor" at bounding box center [168, 28] width 36 height 14
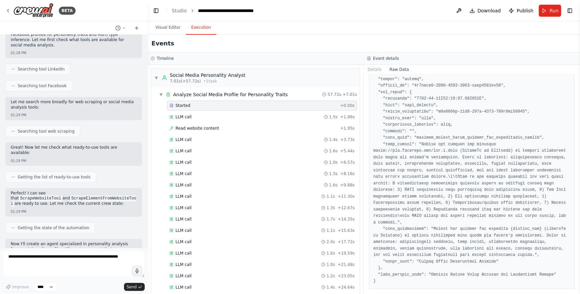
click at [201, 29] on button "Execution" at bounding box center [201, 28] width 30 height 14
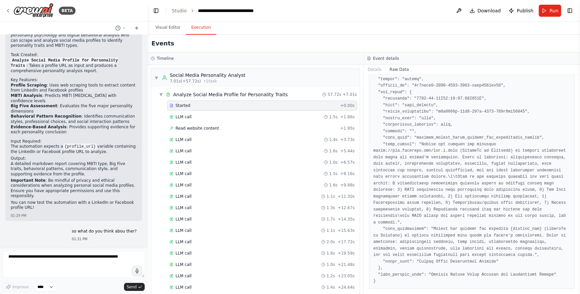
scroll to position [656, 0]
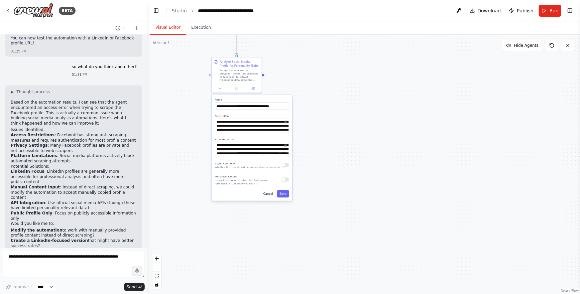
click at [163, 25] on button "Visual Editor" at bounding box center [168, 28] width 36 height 14
click at [556, 9] on span "Run" at bounding box center [554, 10] width 9 height 7
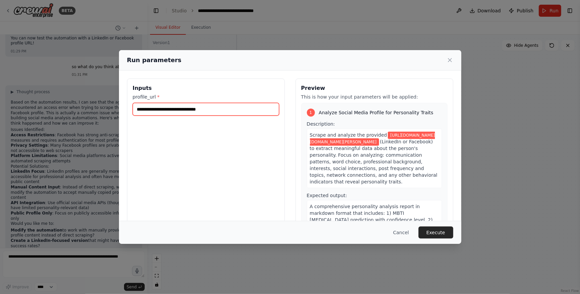
drag, startPoint x: 198, startPoint y: 111, endPoint x: 233, endPoint y: 108, distance: 35.9
click at [198, 111] on input "**********" at bounding box center [206, 109] width 146 height 13
drag, startPoint x: 240, startPoint y: 108, endPoint x: 46, endPoint y: 104, distance: 194.0
click at [46, 104] on div "**********" at bounding box center [290, 147] width 580 height 294
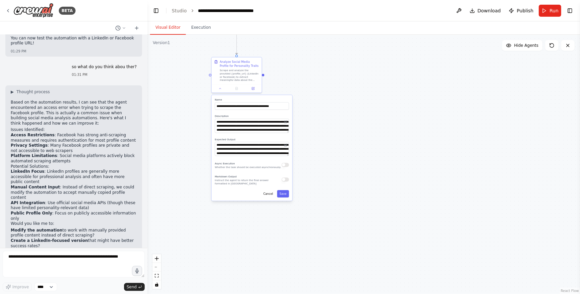
click at [553, 12] on span "Run" at bounding box center [554, 10] width 9 height 7
click at [550, 11] on body "BETA This agent analyzes a person’s LinkedIn or Facebook page to infer their pe…" at bounding box center [290, 147] width 580 height 294
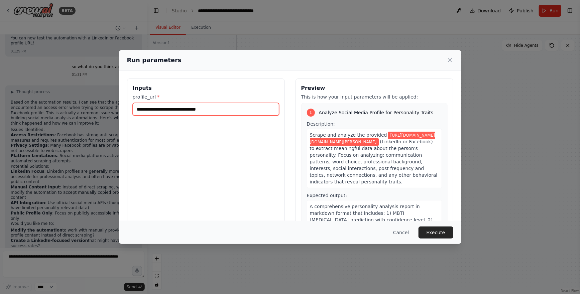
click at [226, 111] on input "**********" at bounding box center [206, 109] width 146 height 13
drag, startPoint x: 227, startPoint y: 109, endPoint x: 135, endPoint y: 108, distance: 91.6
click at [133, 109] on input "**********" at bounding box center [206, 109] width 146 height 13
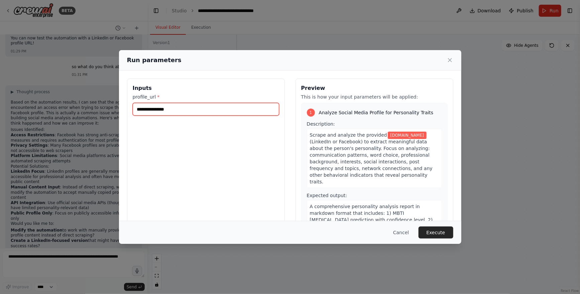
type input "**********"
drag, startPoint x: 183, startPoint y: 108, endPoint x: 117, endPoint y: 107, distance: 66.2
click at [117, 107] on div "**********" at bounding box center [290, 147] width 580 height 294
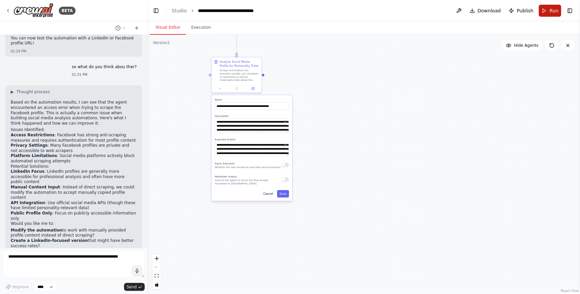
click at [552, 11] on span "Run" at bounding box center [554, 10] width 9 height 7
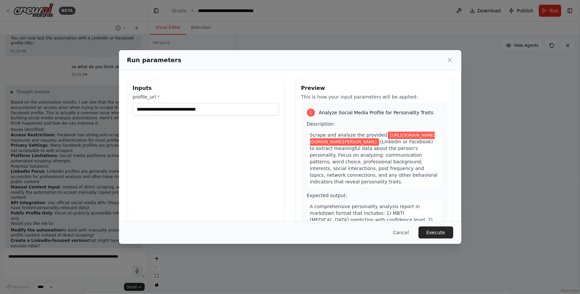
click at [549, 13] on div "**********" at bounding box center [290, 147] width 580 height 294
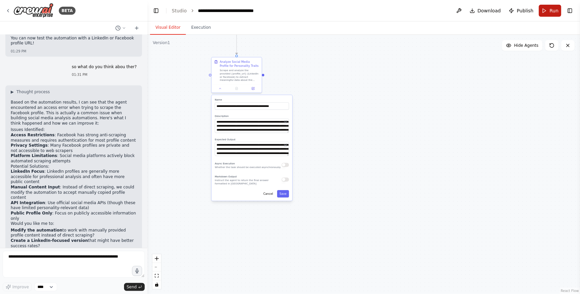
click at [545, 13] on button "Run" at bounding box center [550, 11] width 22 height 12
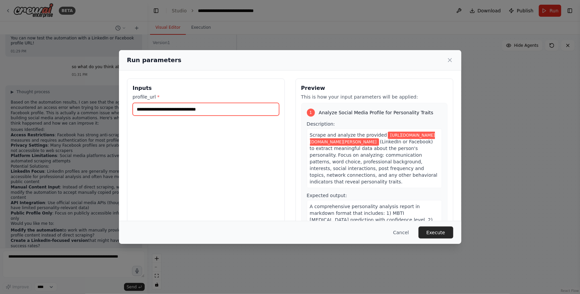
click at [225, 109] on input "**********" at bounding box center [206, 109] width 146 height 13
drag, startPoint x: 228, startPoint y: 109, endPoint x: 127, endPoint y: 111, distance: 100.7
click at [128, 111] on div "**********" at bounding box center [206, 158] width 158 height 159
paste input "text"
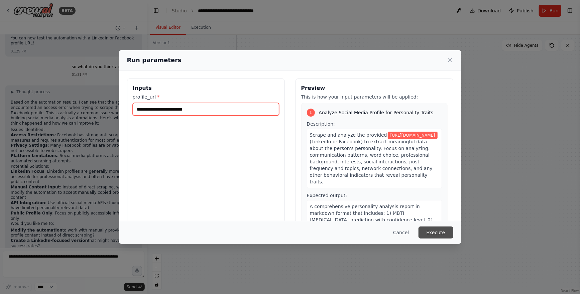
type input "**********"
click at [434, 234] on button "Execute" at bounding box center [436, 233] width 35 height 12
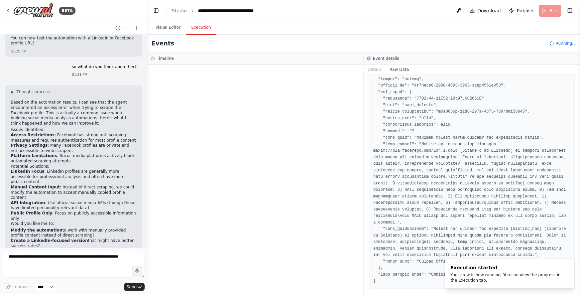
click at [195, 29] on button "Execution" at bounding box center [201, 28] width 30 height 14
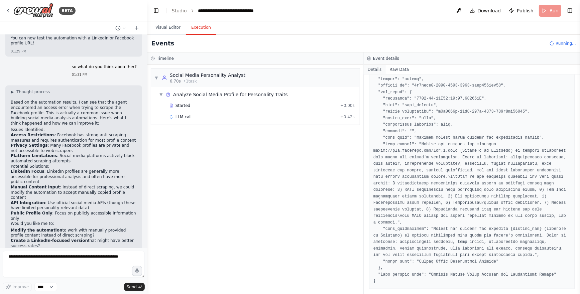
click at [377, 71] on button "Details" at bounding box center [375, 69] width 22 height 9
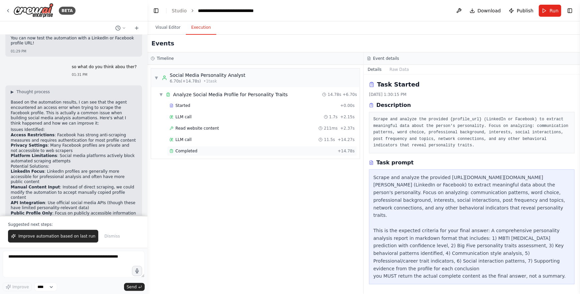
click at [185, 150] on span "Completed" at bounding box center [187, 150] width 22 height 5
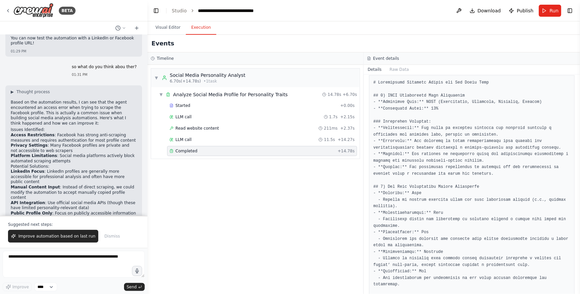
scroll to position [95, 0]
click at [457, 58] on div "Event details" at bounding box center [472, 58] width 210 height 5
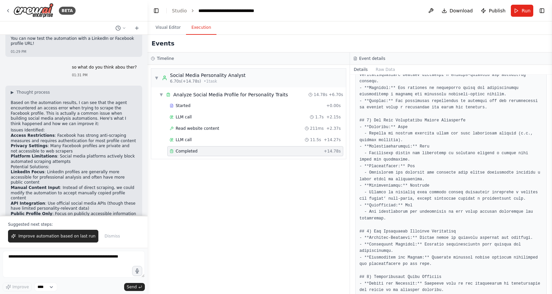
scroll to position [167, 0]
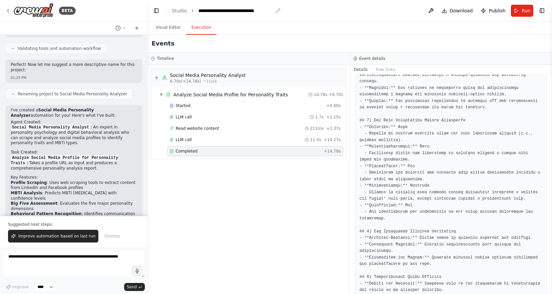
click at [243, 11] on div "**********" at bounding box center [235, 10] width 74 height 7
click at [250, 10] on div "**********" at bounding box center [235, 10] width 74 height 7
click at [271, 11] on header "**********" at bounding box center [349, 10] width 404 height 21
drag, startPoint x: 272, startPoint y: 10, endPoint x: 192, endPoint y: 10, distance: 79.9
click at [193, 10] on header "**********" at bounding box center [349, 10] width 404 height 21
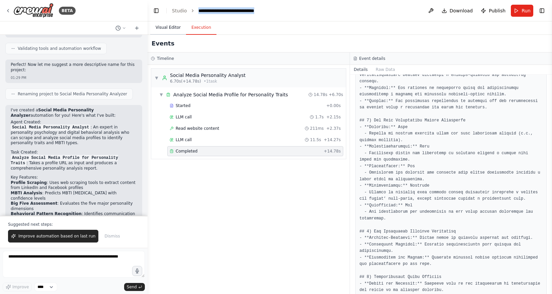
click at [170, 30] on button "Visual Editor" at bounding box center [168, 28] width 36 height 14
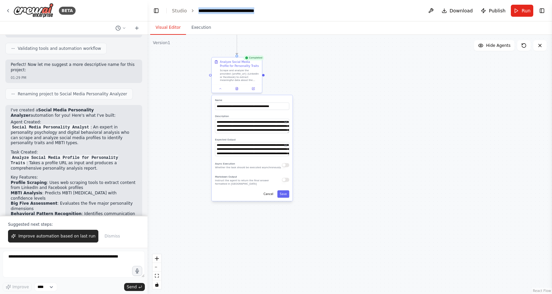
click at [302, 209] on div ".deletable-edge-delete-btn { width: 20px; height: 20px; border: 0px solid #ffff…" at bounding box center [349, 164] width 404 height 259
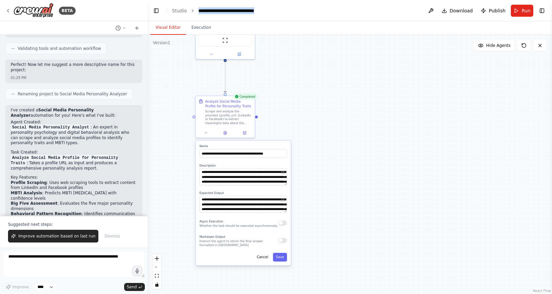
drag, startPoint x: 327, startPoint y: 85, endPoint x: 332, endPoint y: 161, distance: 76.1
click at [332, 160] on div ".deletable-edge-delete-btn { width: 20px; height: 20px; border: 0px solid #ffff…" at bounding box center [349, 164] width 404 height 259
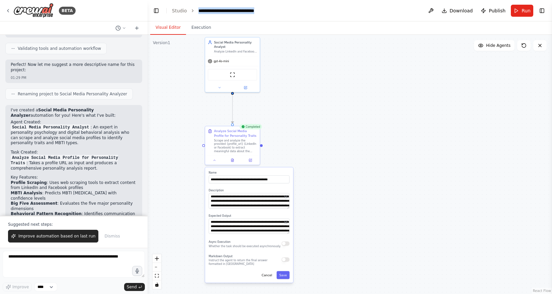
drag, startPoint x: 330, startPoint y: 105, endPoint x: 330, endPoint y: 122, distance: 16.7
click at [330, 122] on div ".deletable-edge-delete-btn { width: 20px; height: 20px; border: 0px solid #ffff…" at bounding box center [349, 164] width 404 height 259
click at [202, 29] on button "Execution" at bounding box center [201, 28] width 30 height 14
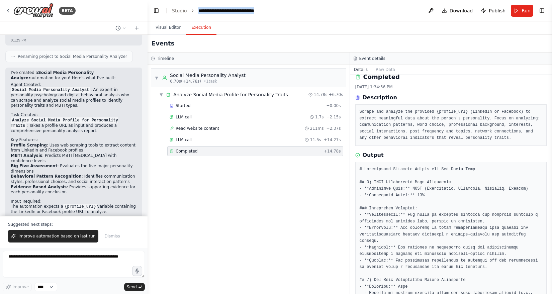
scroll to position [429, 0]
